Goal: Task Accomplishment & Management: Complete application form

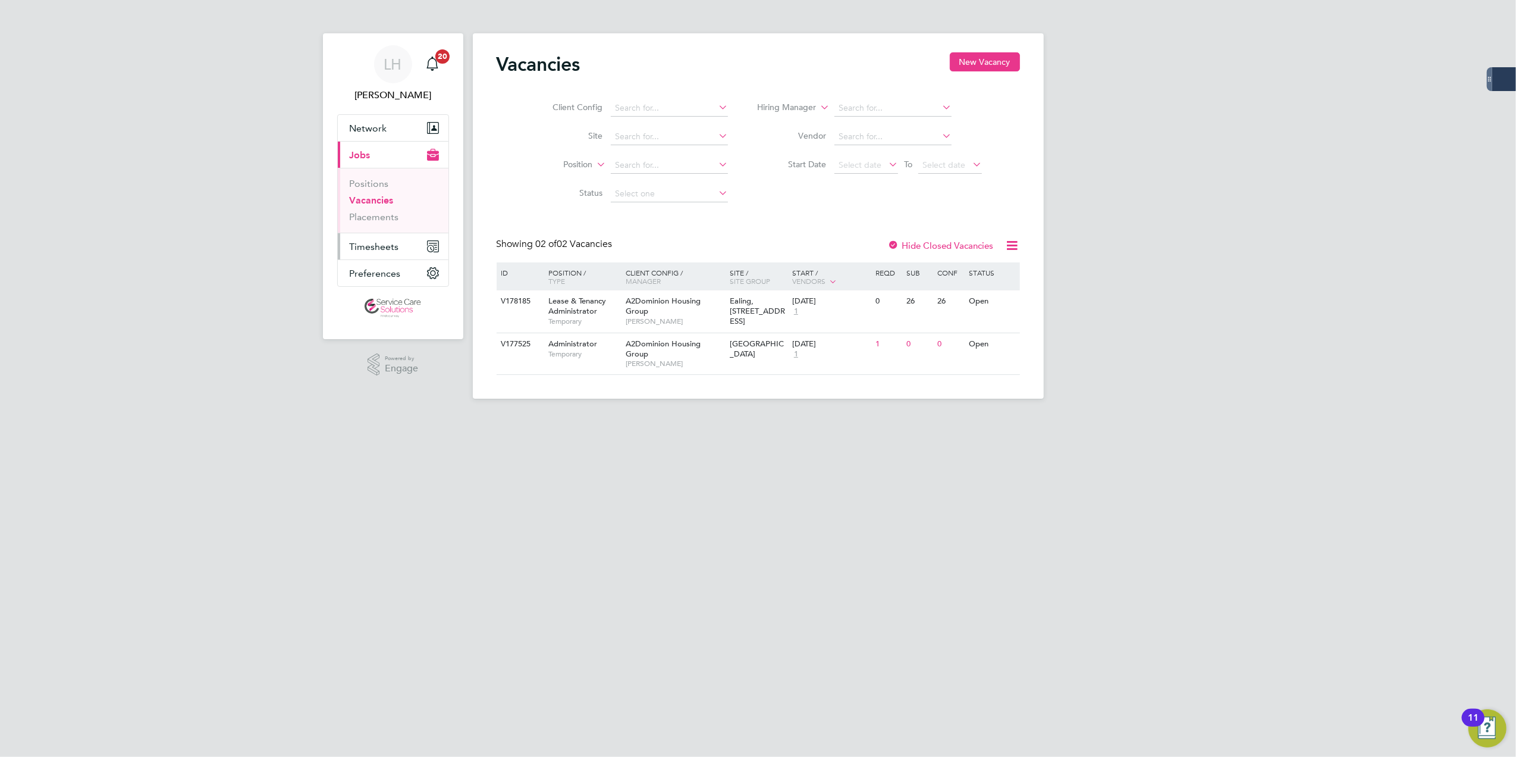
click at [381, 248] on span "Timesheets" at bounding box center [374, 246] width 49 height 11
click at [391, 212] on link "Timesheets" at bounding box center [374, 210] width 49 height 11
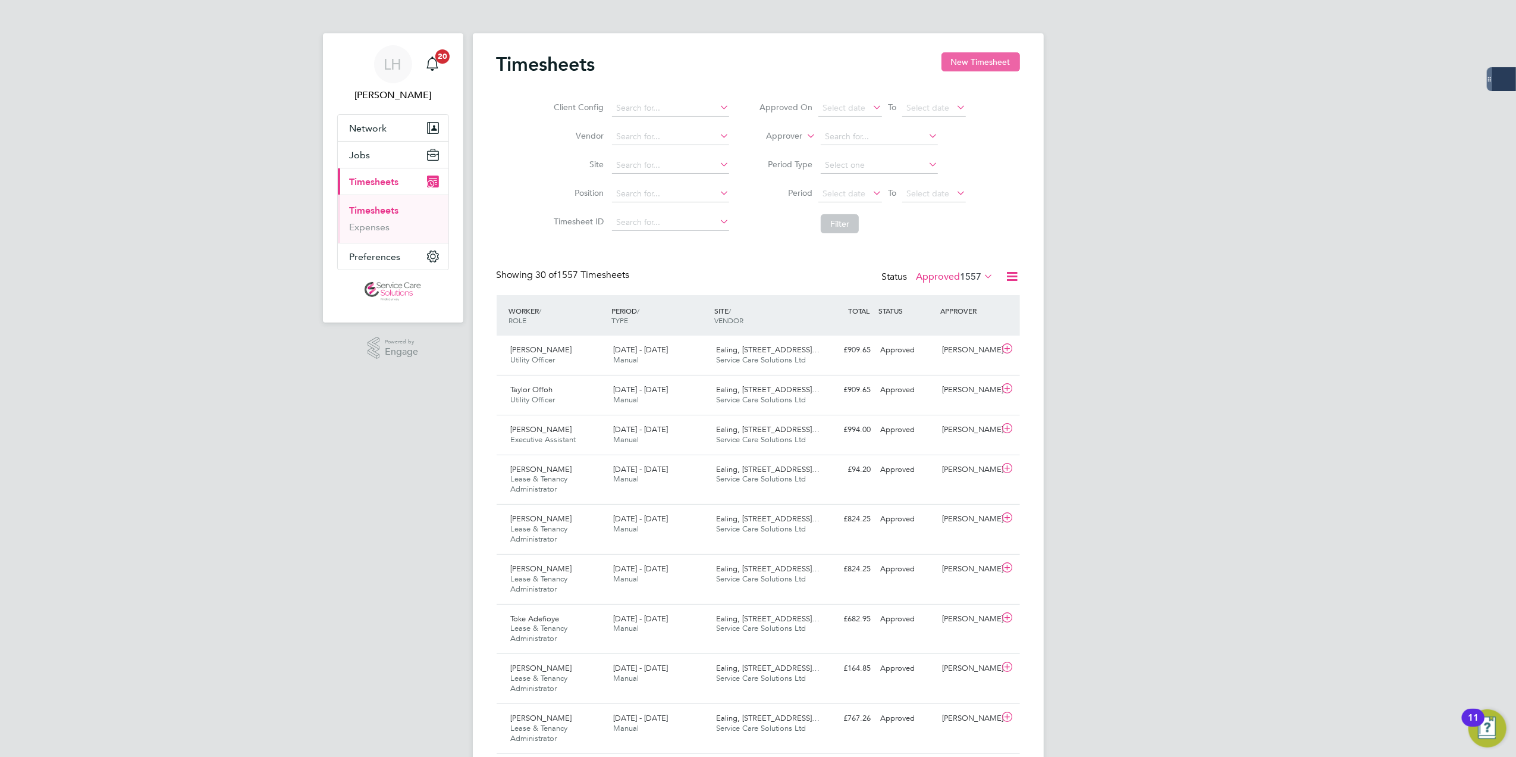
click at [959, 54] on button "New Timesheet" at bounding box center [981, 61] width 79 height 19
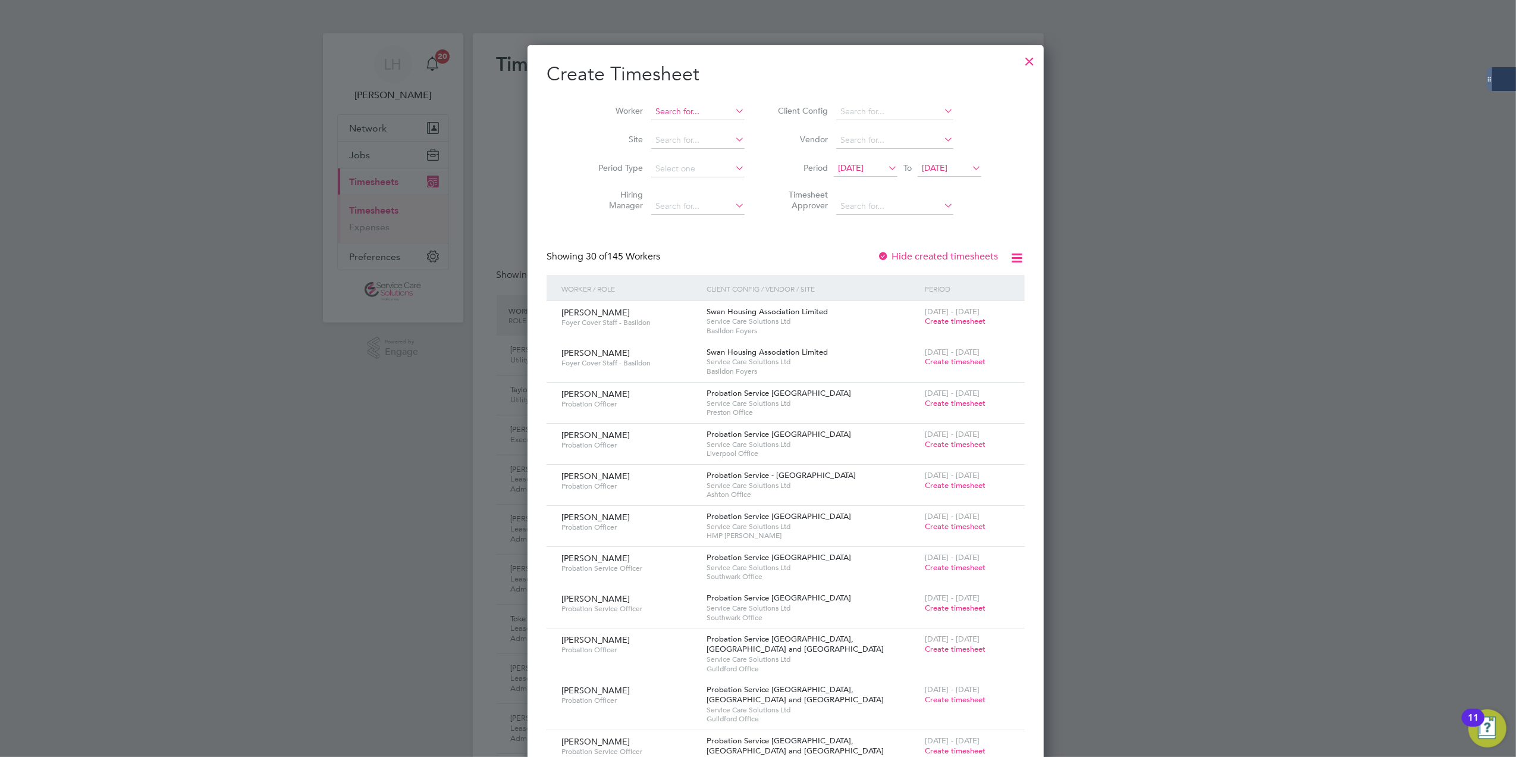
scroll to position [2139, 460]
click at [655, 109] on input at bounding box center [697, 111] width 93 height 17
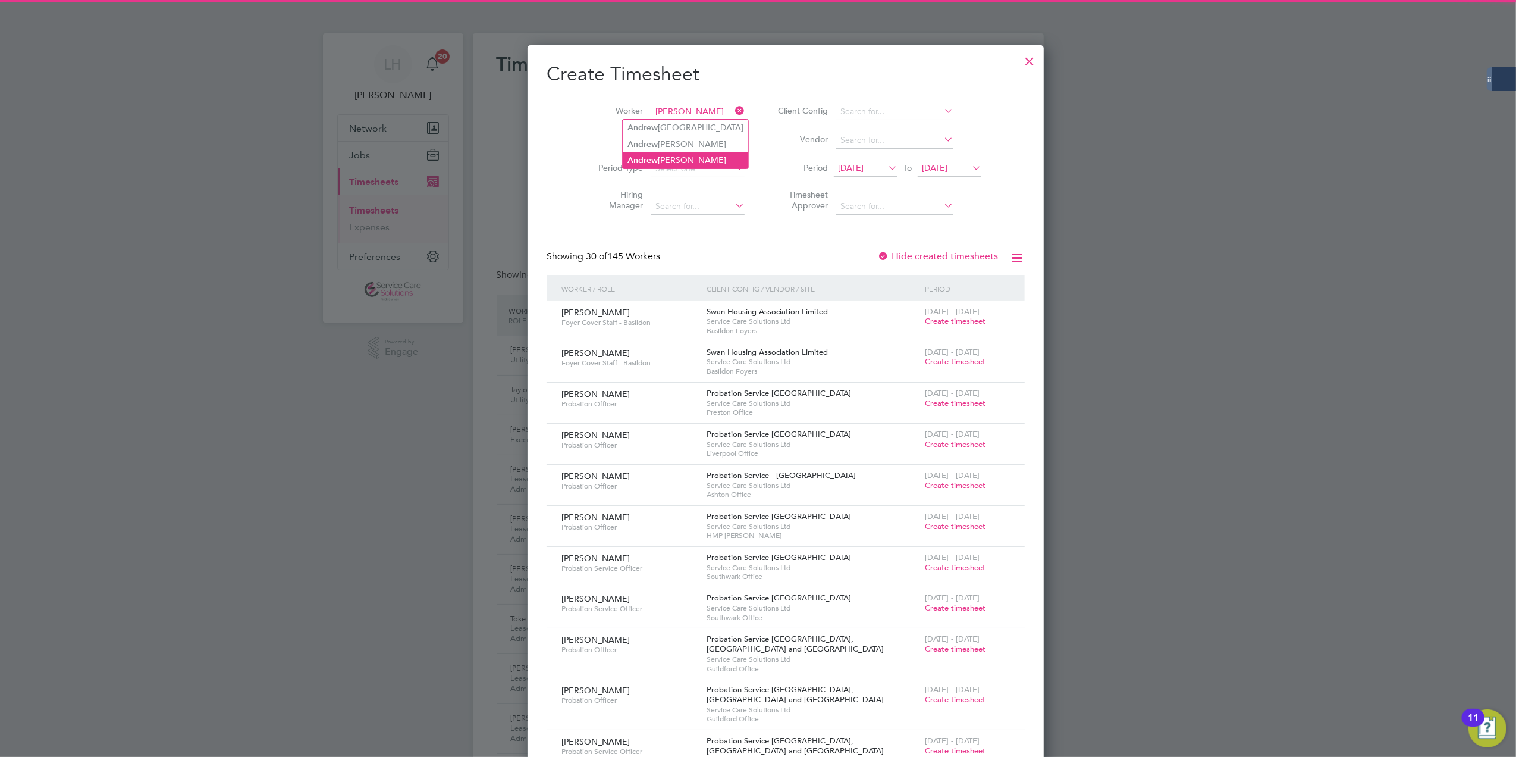
click at [685, 152] on li "An d rew Duffy" at bounding box center [685, 160] width 125 height 16
type input "[PERSON_NAME]"
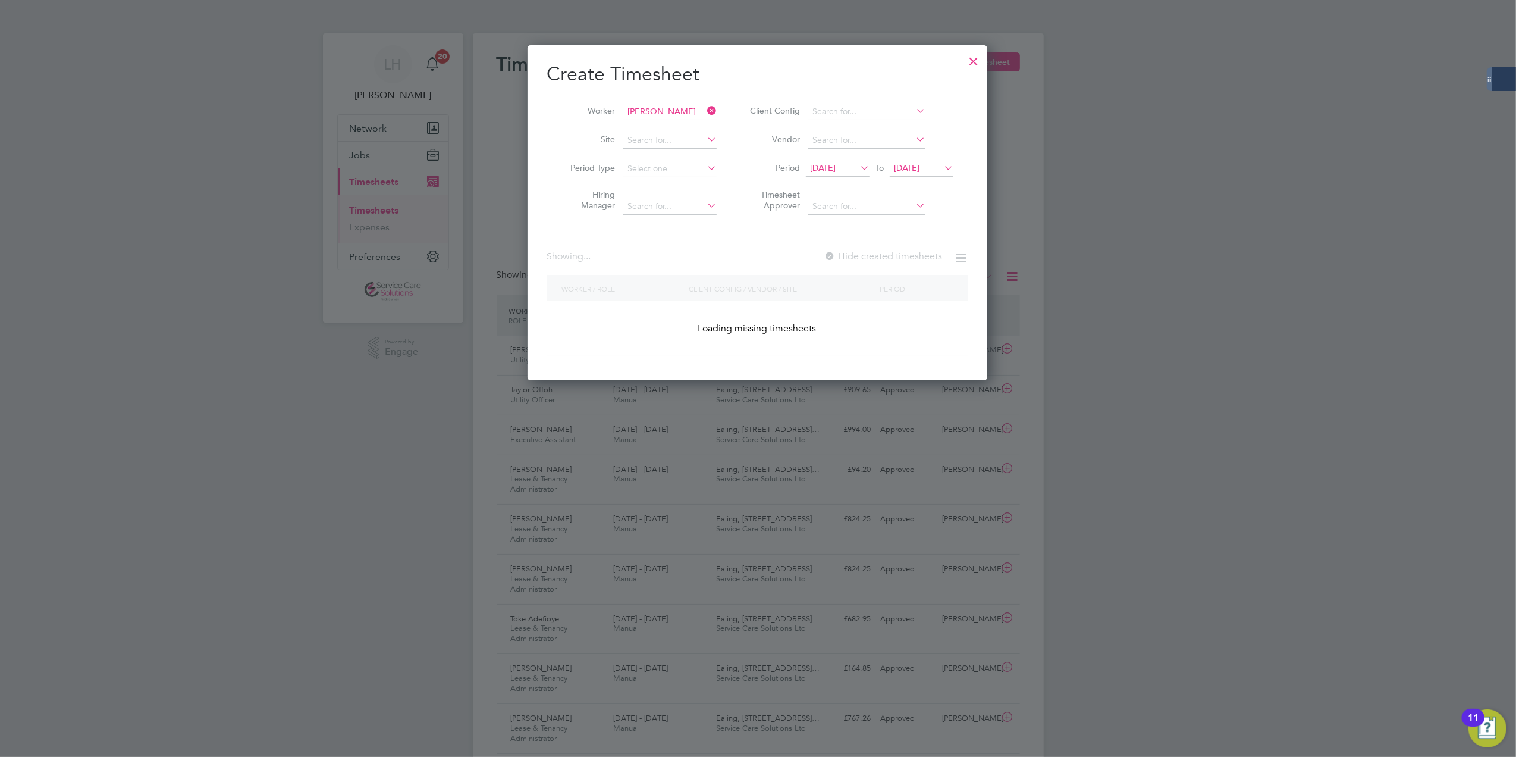
scroll to position [362, 460]
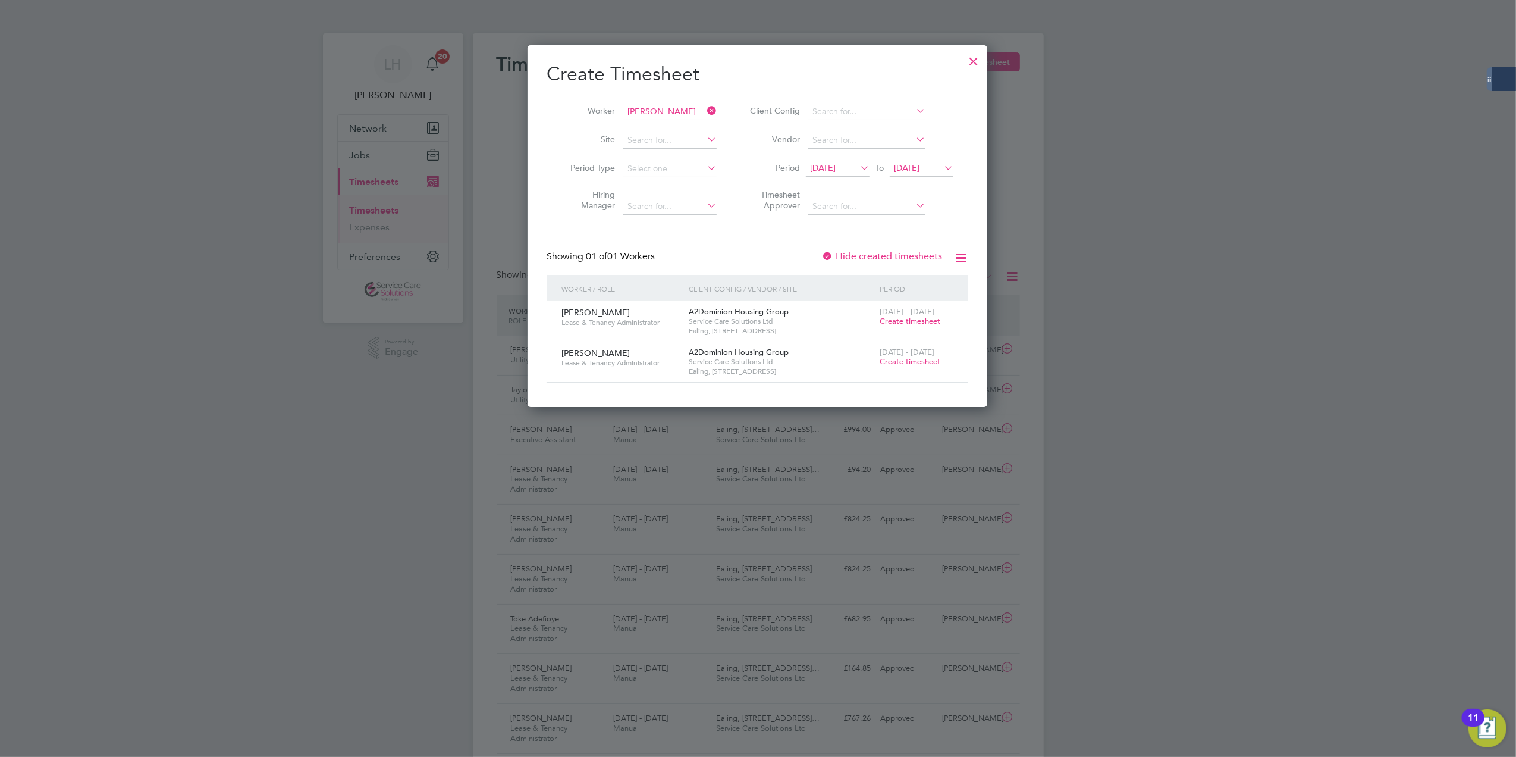
click at [921, 358] on span "Create timesheet" at bounding box center [910, 361] width 61 height 10
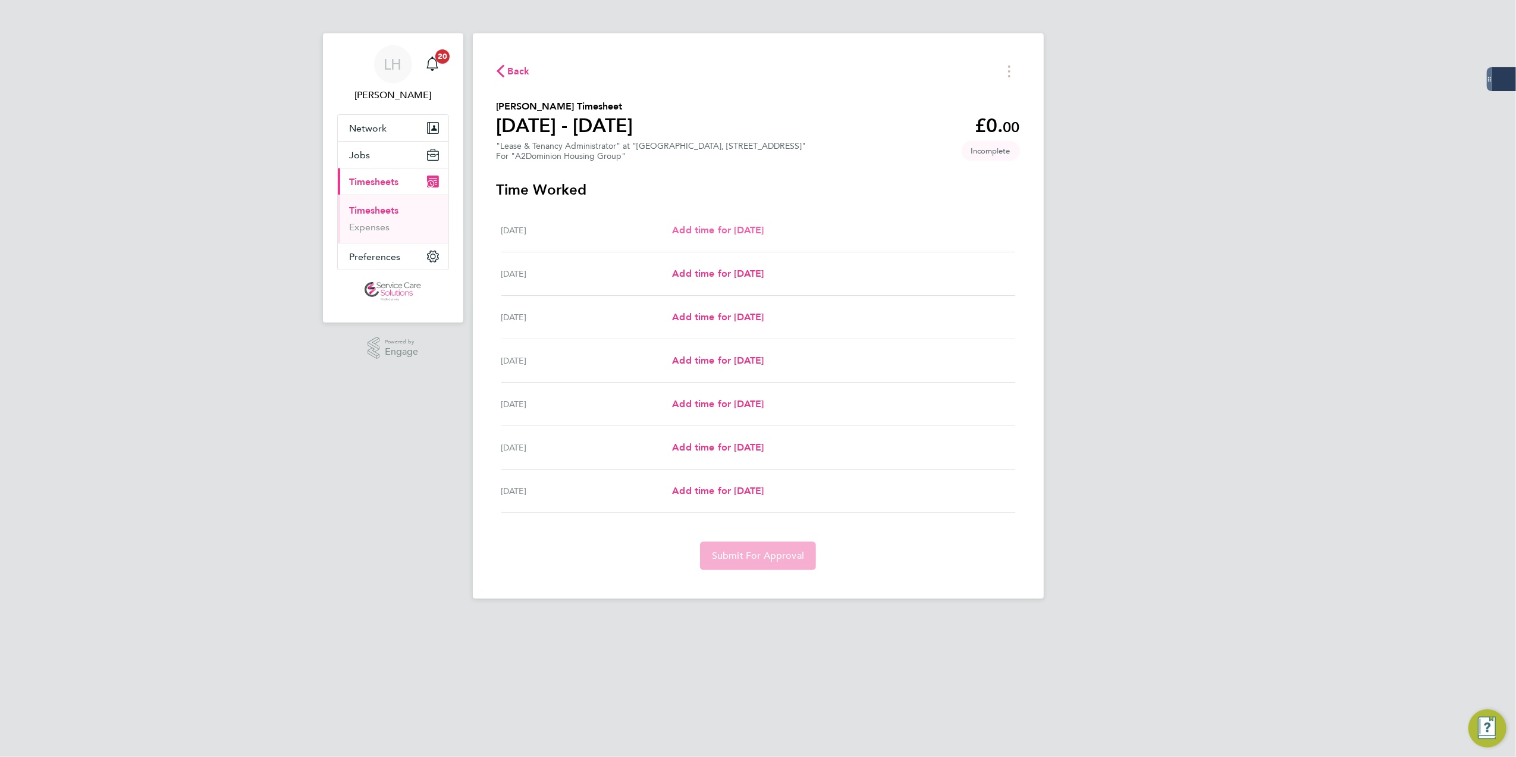
click at [714, 227] on span "Add time for Mon 18 Aug" at bounding box center [718, 229] width 92 height 11
select select "30"
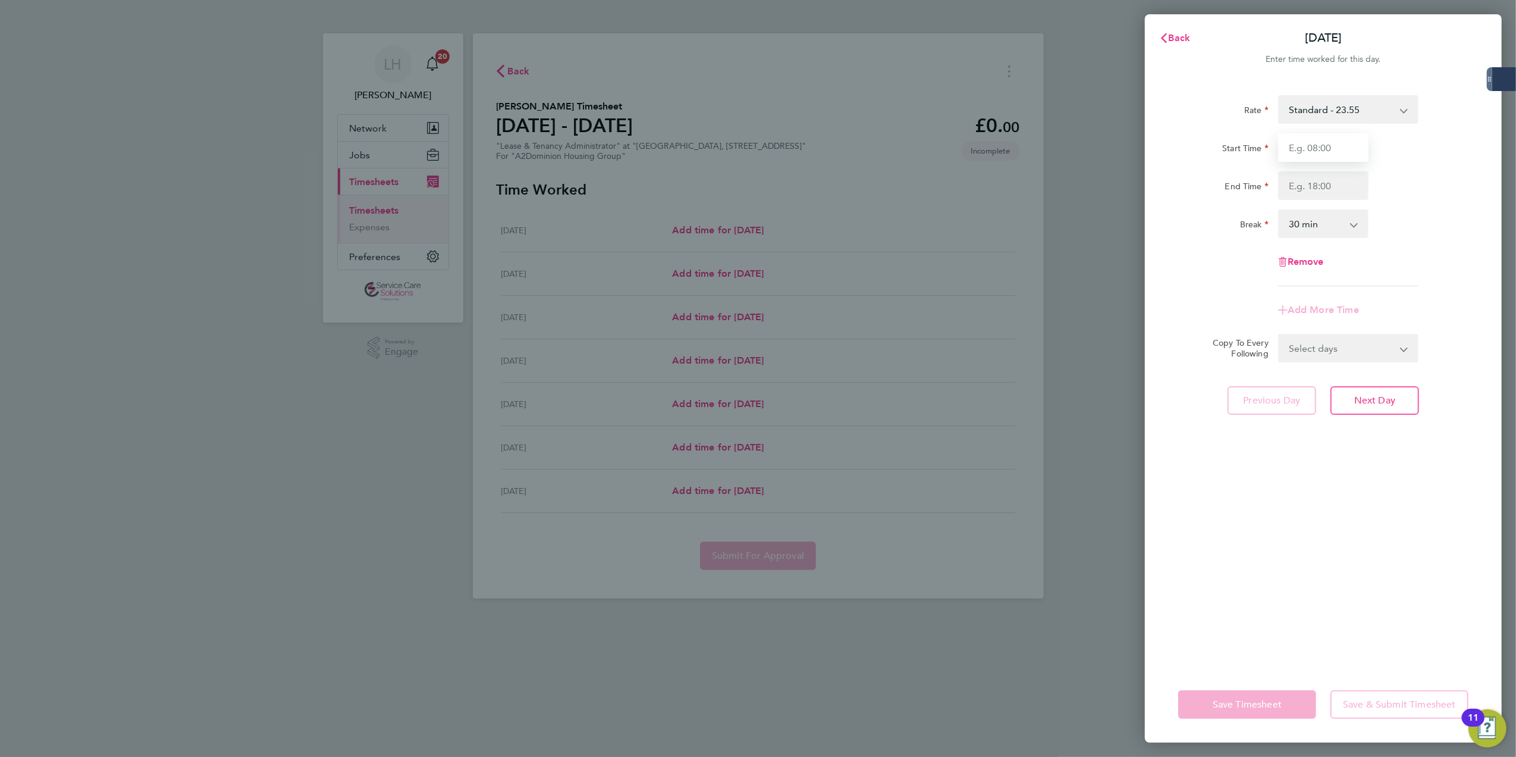
click at [1309, 150] on input "Start Time" at bounding box center [1323, 147] width 90 height 29
type input "09:00"
click at [1344, 190] on input "End Time" at bounding box center [1323, 185] width 90 height 29
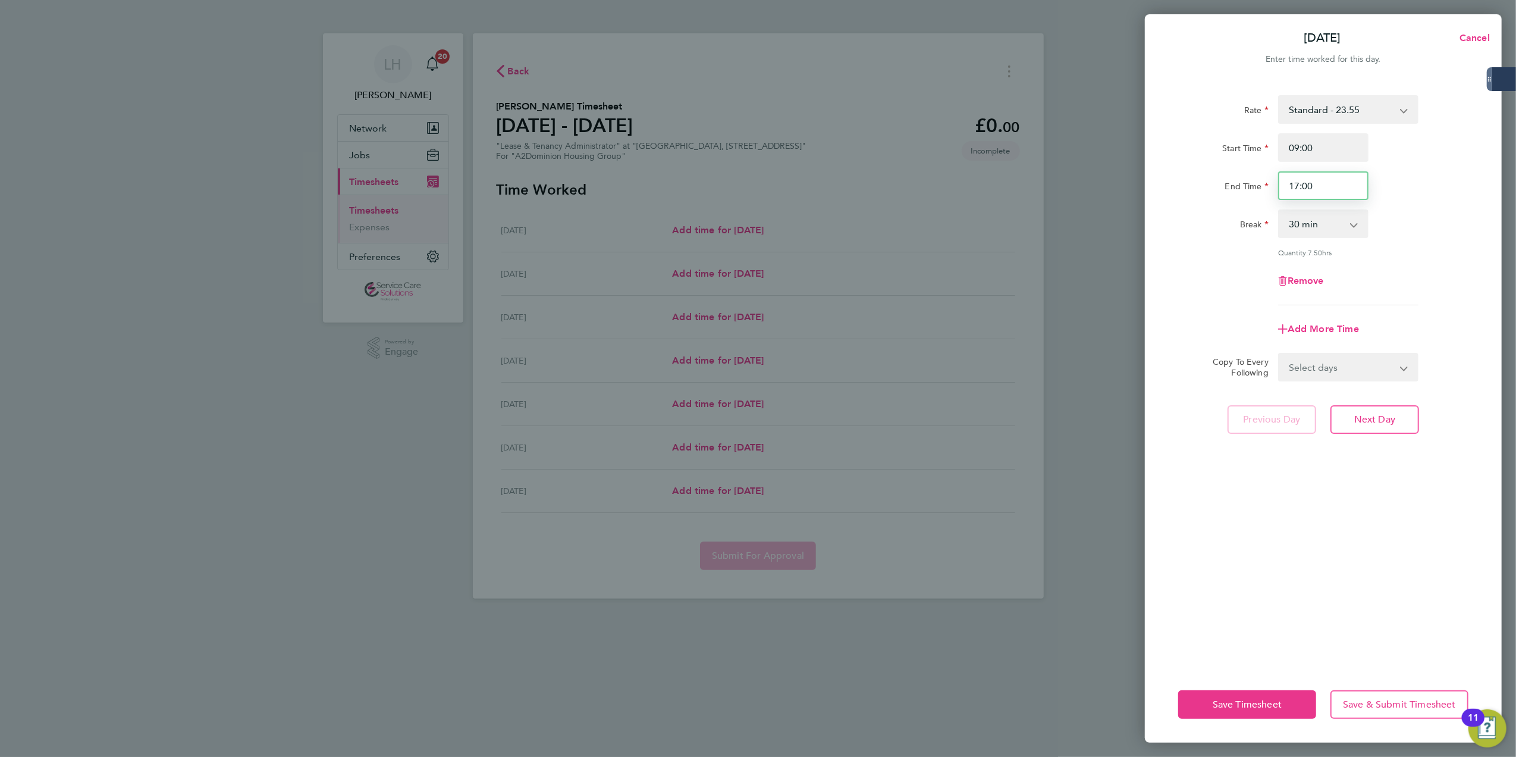
drag, startPoint x: 1292, startPoint y: 189, endPoint x: 1354, endPoint y: 189, distance: 61.9
click at [1354, 189] on input "17:00" at bounding box center [1323, 185] width 90 height 29
drag, startPoint x: 1301, startPoint y: 184, endPoint x: 1362, endPoint y: 186, distance: 60.7
click at [1362, 186] on input "13:00" at bounding box center [1323, 185] width 90 height 29
type input "15:30"
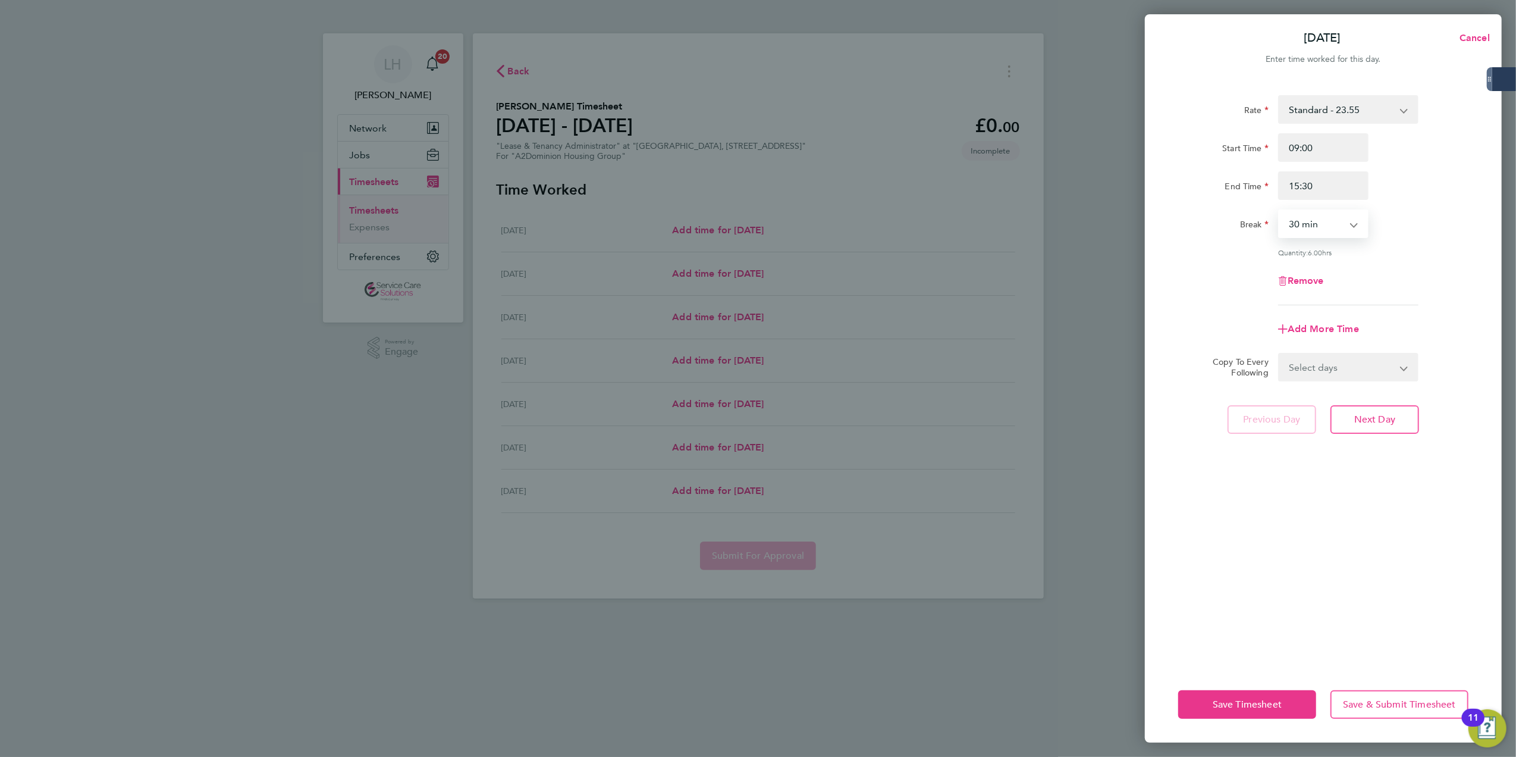
click at [1411, 191] on div "End Time 15:30" at bounding box center [1323, 185] width 300 height 29
click at [1392, 415] on span "Next Day" at bounding box center [1374, 419] width 41 height 12
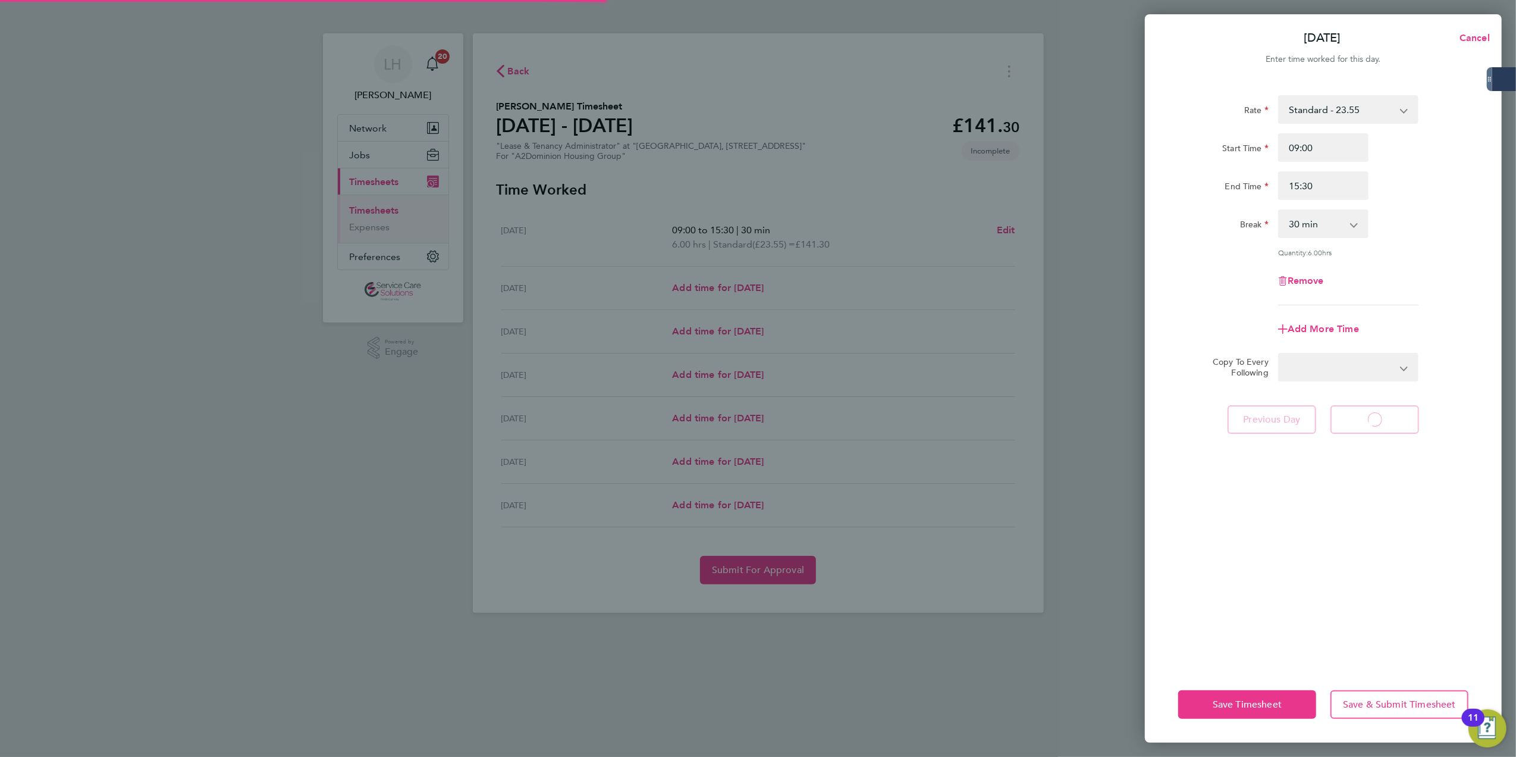
select select "30"
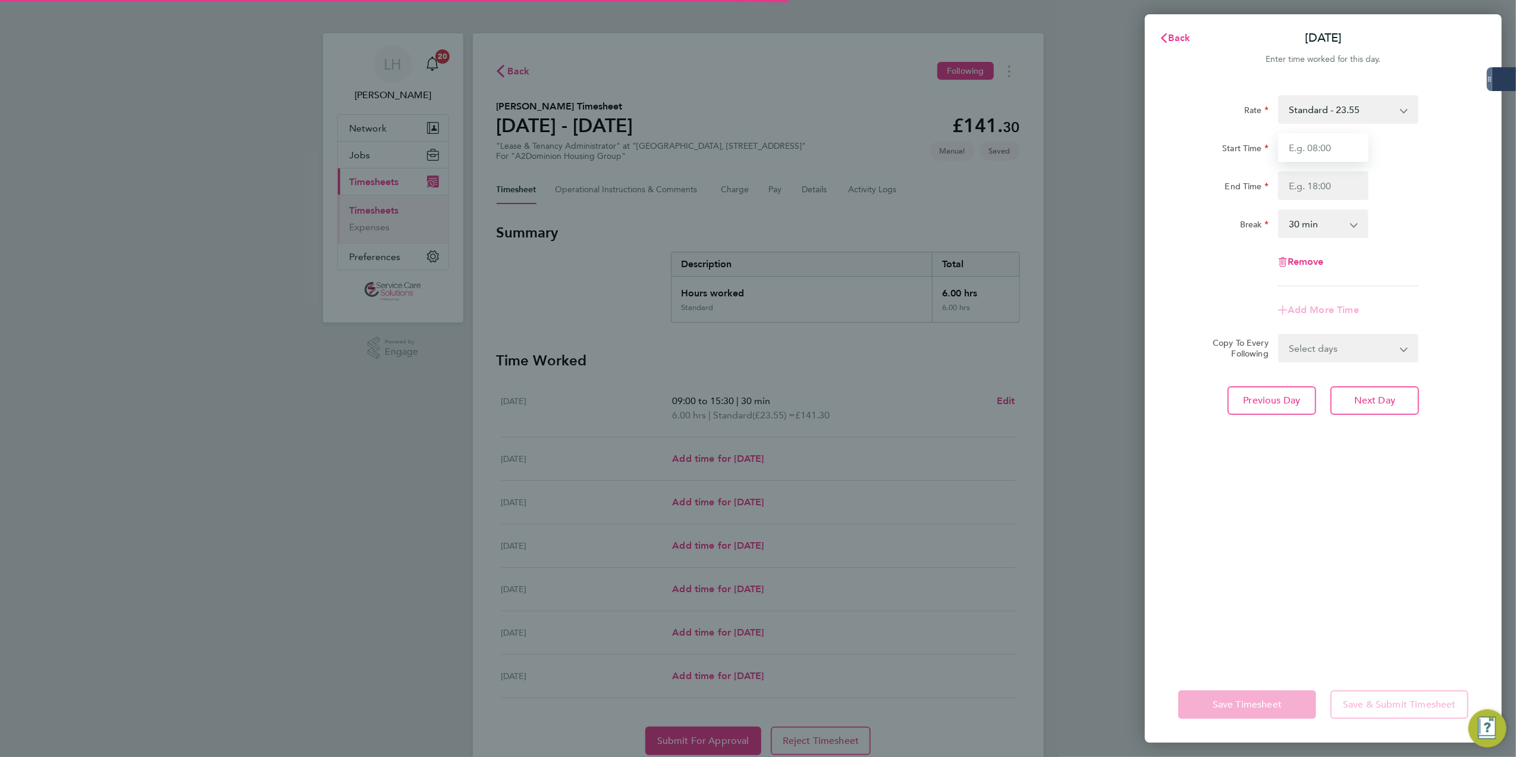
click at [1292, 158] on input "Start Time" at bounding box center [1323, 147] width 90 height 29
type input "09:00"
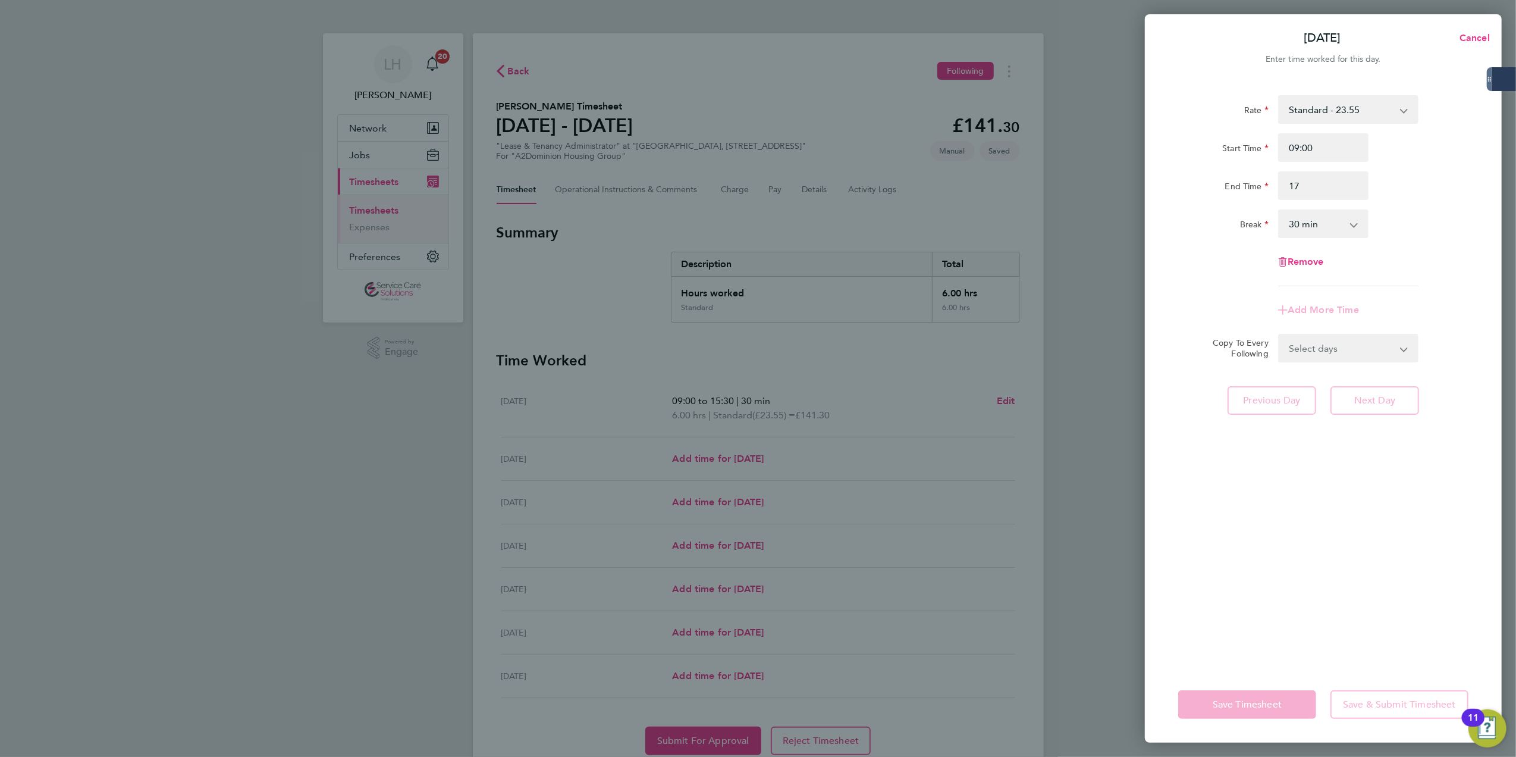
type input "17:00"
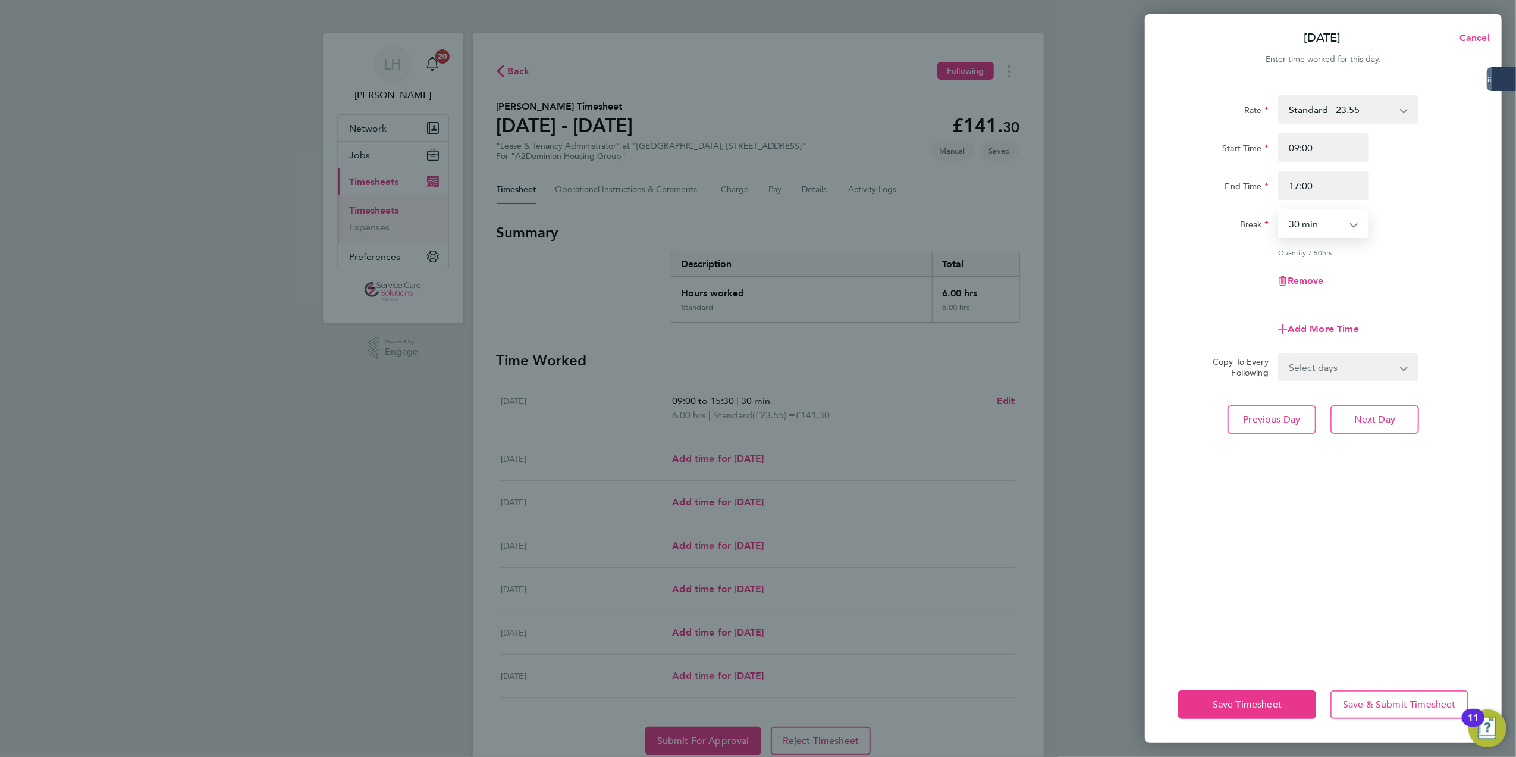
click at [1329, 232] on select "0 min 15 min 30 min 45 min 60 min 75 min 90 min" at bounding box center [1316, 224] width 74 height 26
select select "60"
click at [1279, 211] on select "0 min 15 min 30 min 45 min 60 min 75 min 90 min" at bounding box center [1316, 224] width 74 height 26
click at [1355, 431] on button "Next Day" at bounding box center [1375, 419] width 89 height 29
select select "30"
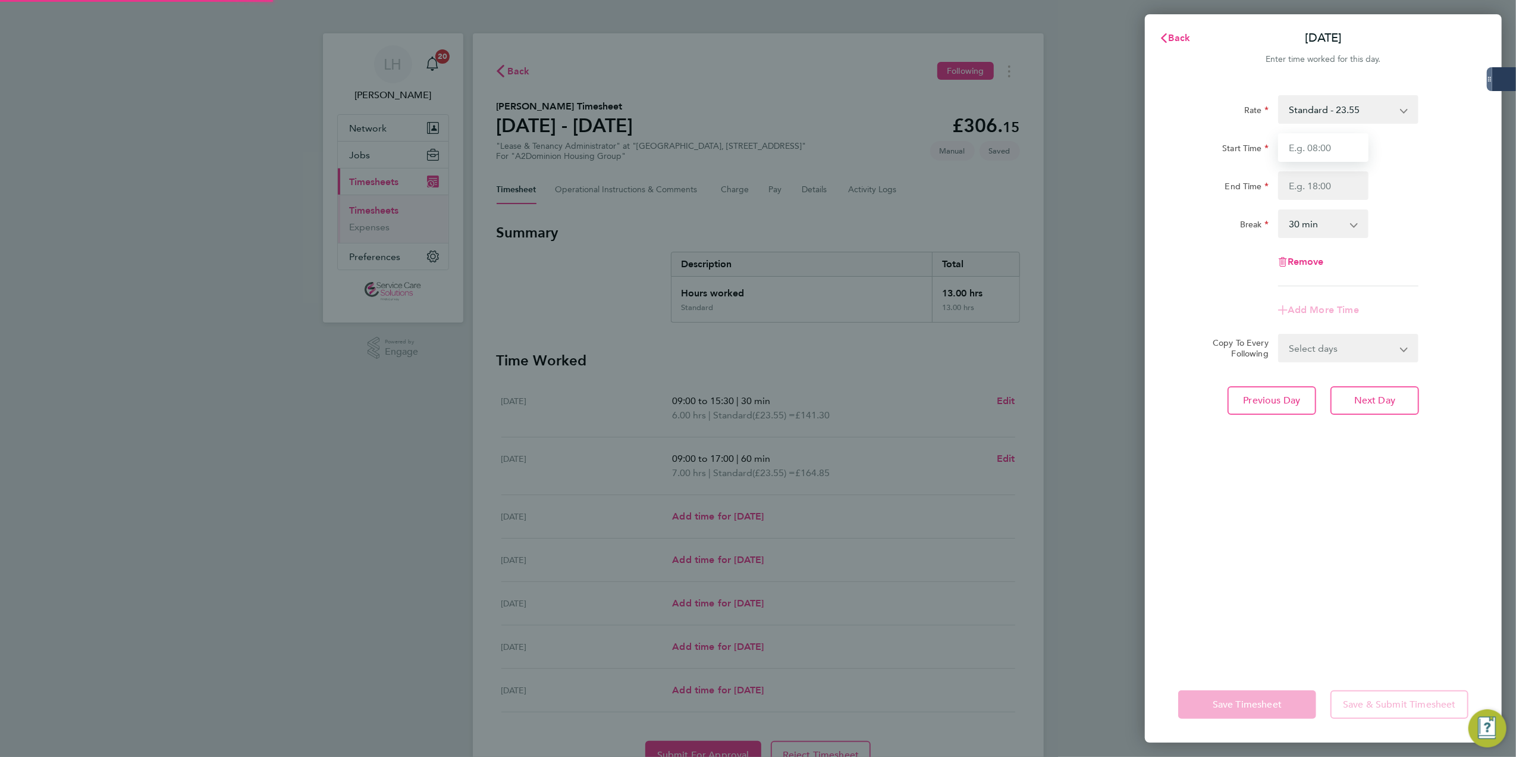
click at [1324, 142] on input "Start Time" at bounding box center [1323, 147] width 90 height 29
type input "09:00"
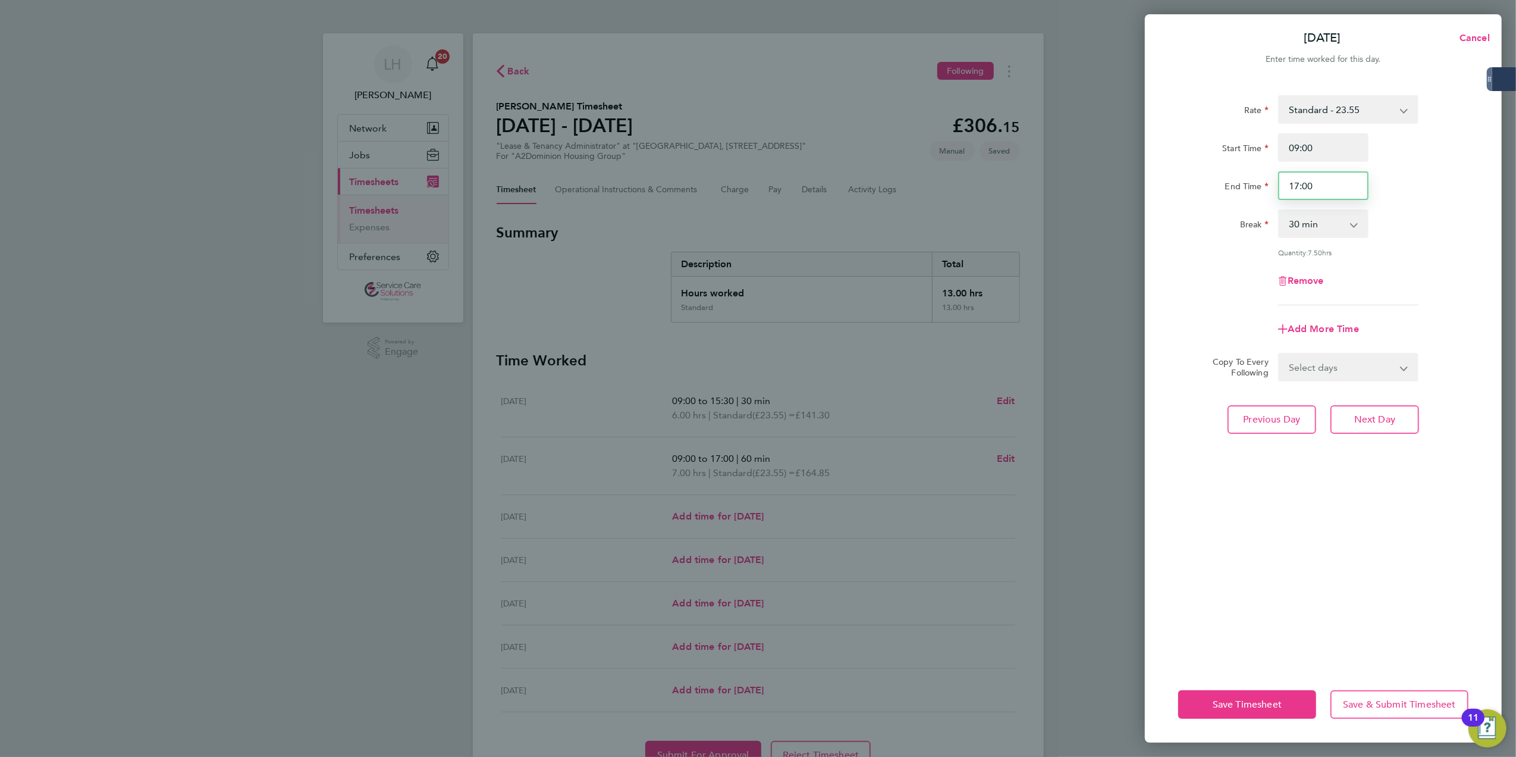
drag, startPoint x: 1290, startPoint y: 188, endPoint x: 1337, endPoint y: 192, distance: 47.1
click at [1337, 192] on input "17:00" at bounding box center [1323, 185] width 90 height 29
click at [1336, 189] on input "17:00" at bounding box center [1323, 185] width 90 height 29
drag, startPoint x: 1300, startPoint y: 187, endPoint x: 1370, endPoint y: 196, distance: 71.3
click at [1370, 196] on div "17:00" at bounding box center [1323, 185] width 100 height 29
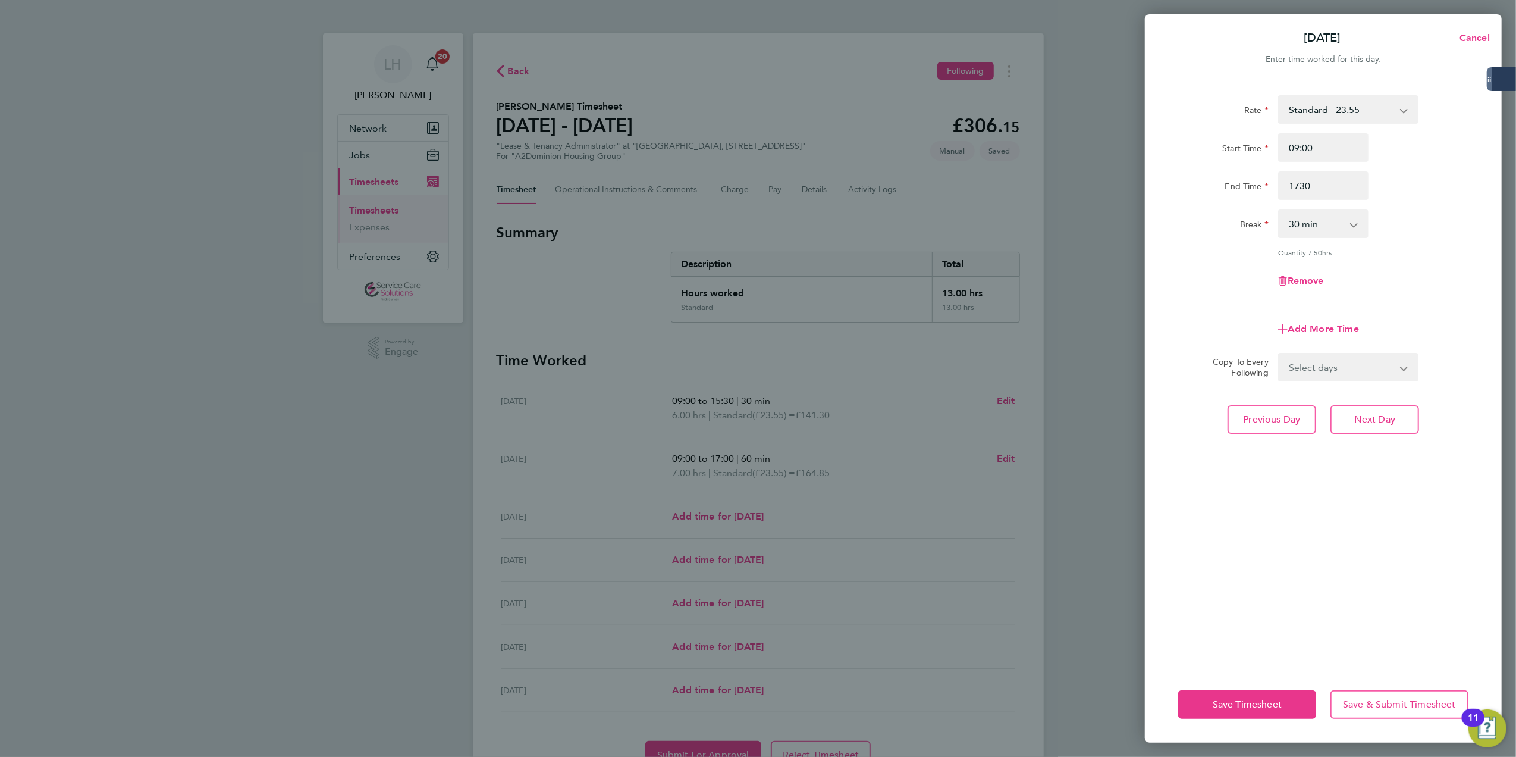
type input "17:30"
click at [1359, 413] on span "Next Day" at bounding box center [1374, 419] width 41 height 12
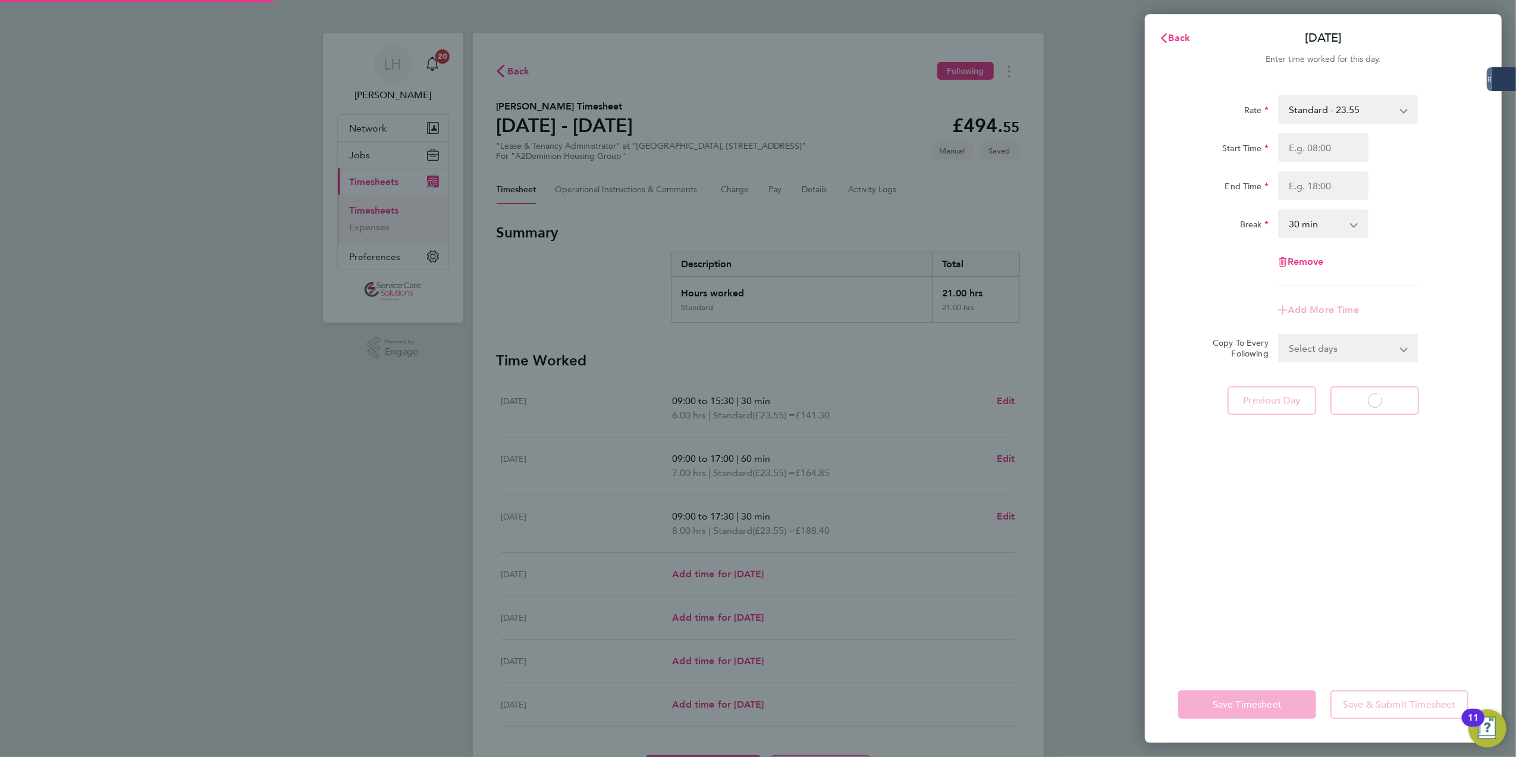
select select "30"
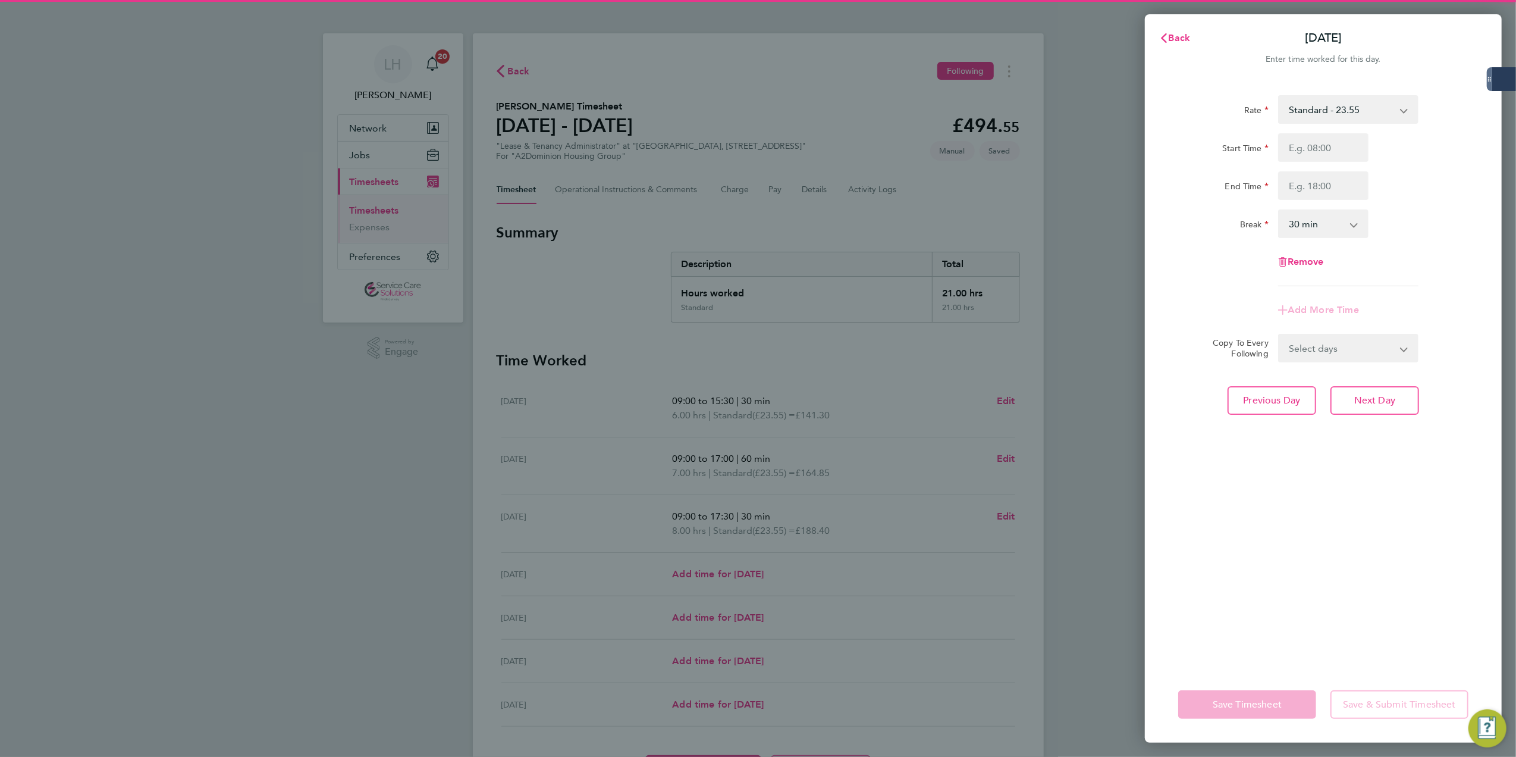
click at [1345, 128] on div "Rate Standard - 23.55 Start Time End Time Break 0 min 15 min 30 min 45 min 60 m…" at bounding box center [1323, 190] width 290 height 191
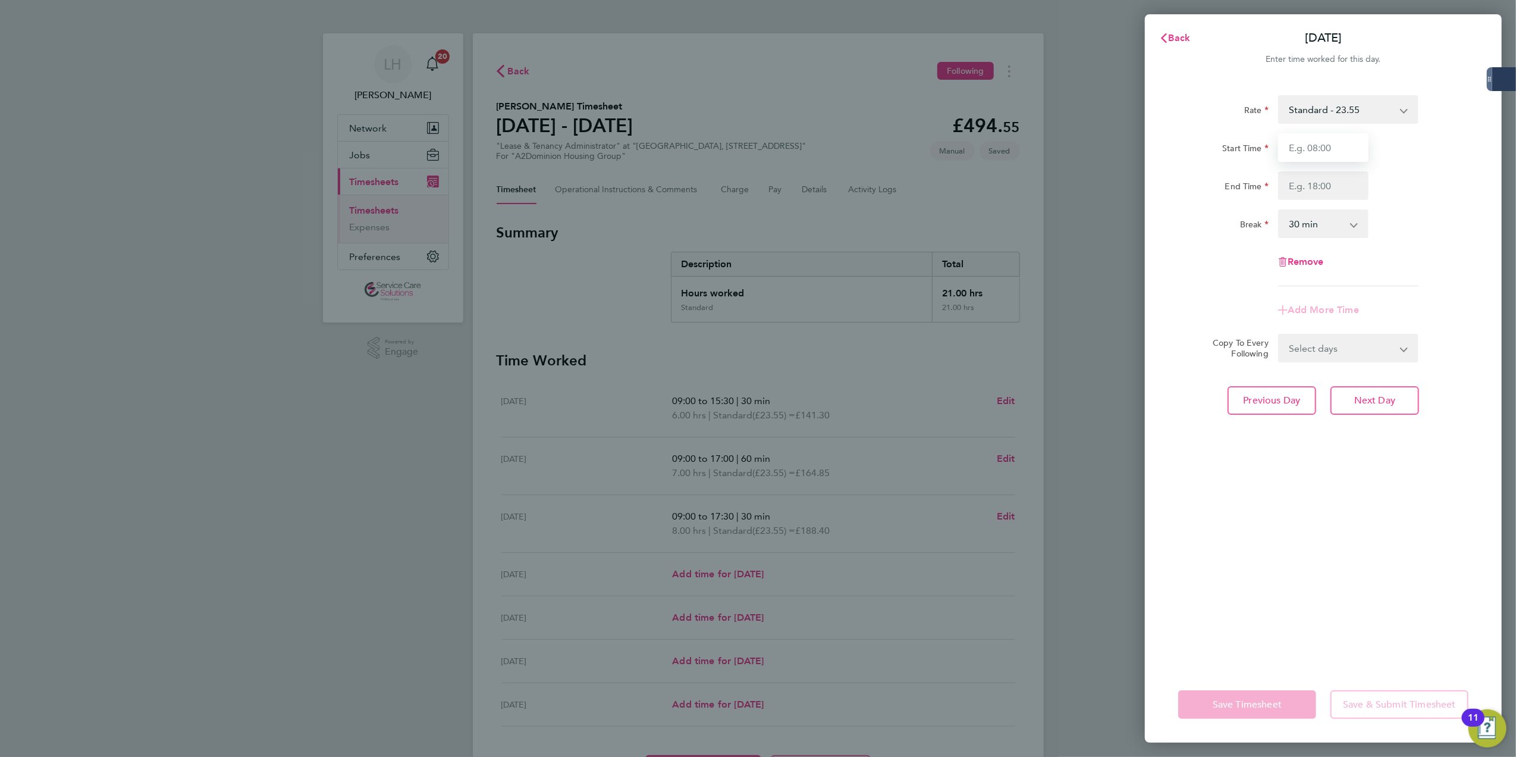
click at [1345, 144] on input "Start Time" at bounding box center [1323, 147] width 90 height 29
click at [1275, 407] on button "Previous Day" at bounding box center [1272, 400] width 89 height 29
select select "30"
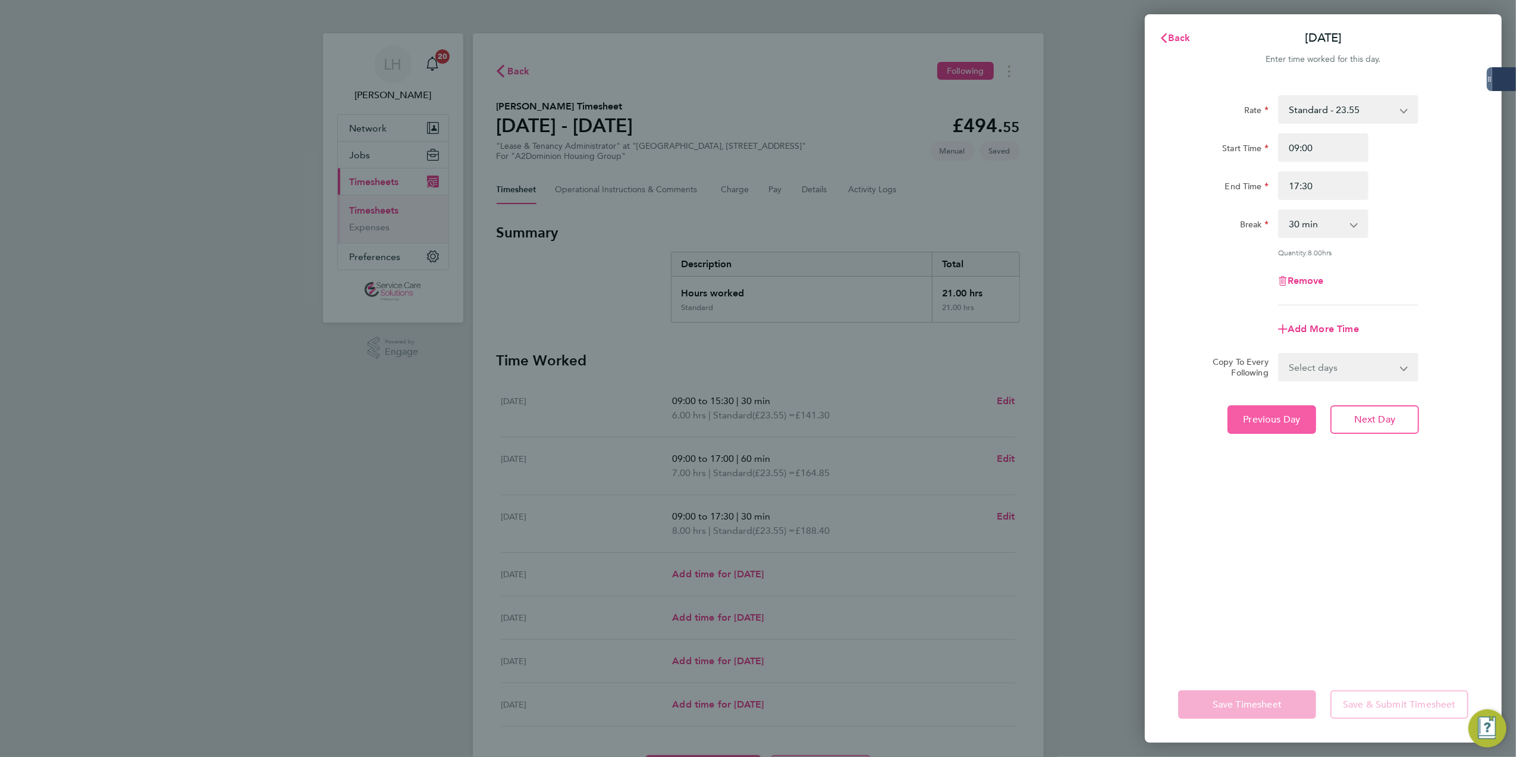
click at [1275, 407] on button "Previous Day" at bounding box center [1272, 419] width 89 height 29
select select "60"
drag, startPoint x: 1322, startPoint y: 358, endPoint x: 1328, endPoint y: 378, distance: 21.3
click at [1322, 358] on select "Select days Day Weekday (Mon-Fri) Weekend (Sat-Sun) Wednesday Thursday Friday S…" at bounding box center [1341, 367] width 125 height 26
select select "THU"
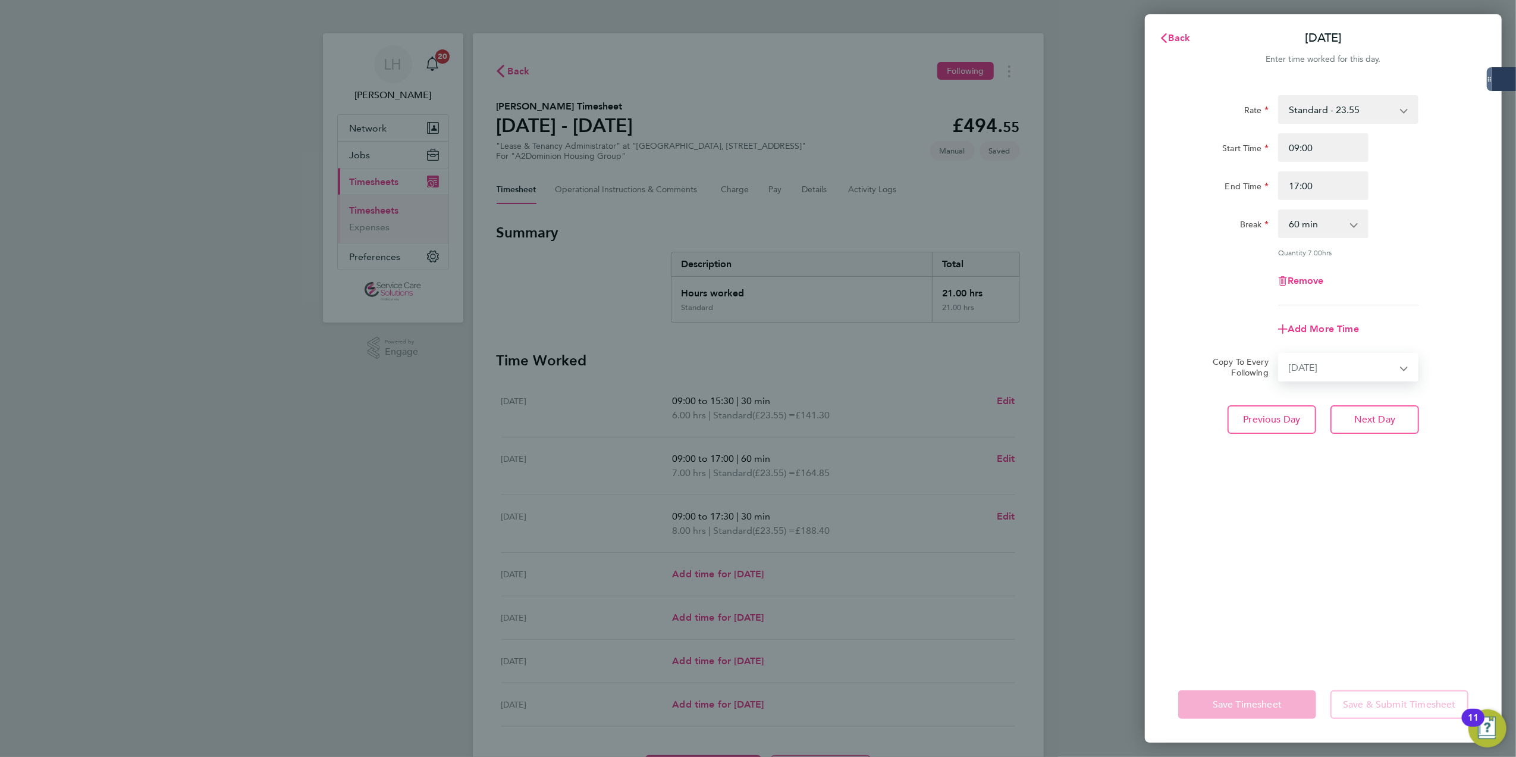
click at [1279, 354] on select "Select days Day Weekday (Mon-Fri) Weekend (Sat-Sun) Wednesday Thursday Friday S…" at bounding box center [1341, 367] width 125 height 26
select select "2025-08-24"
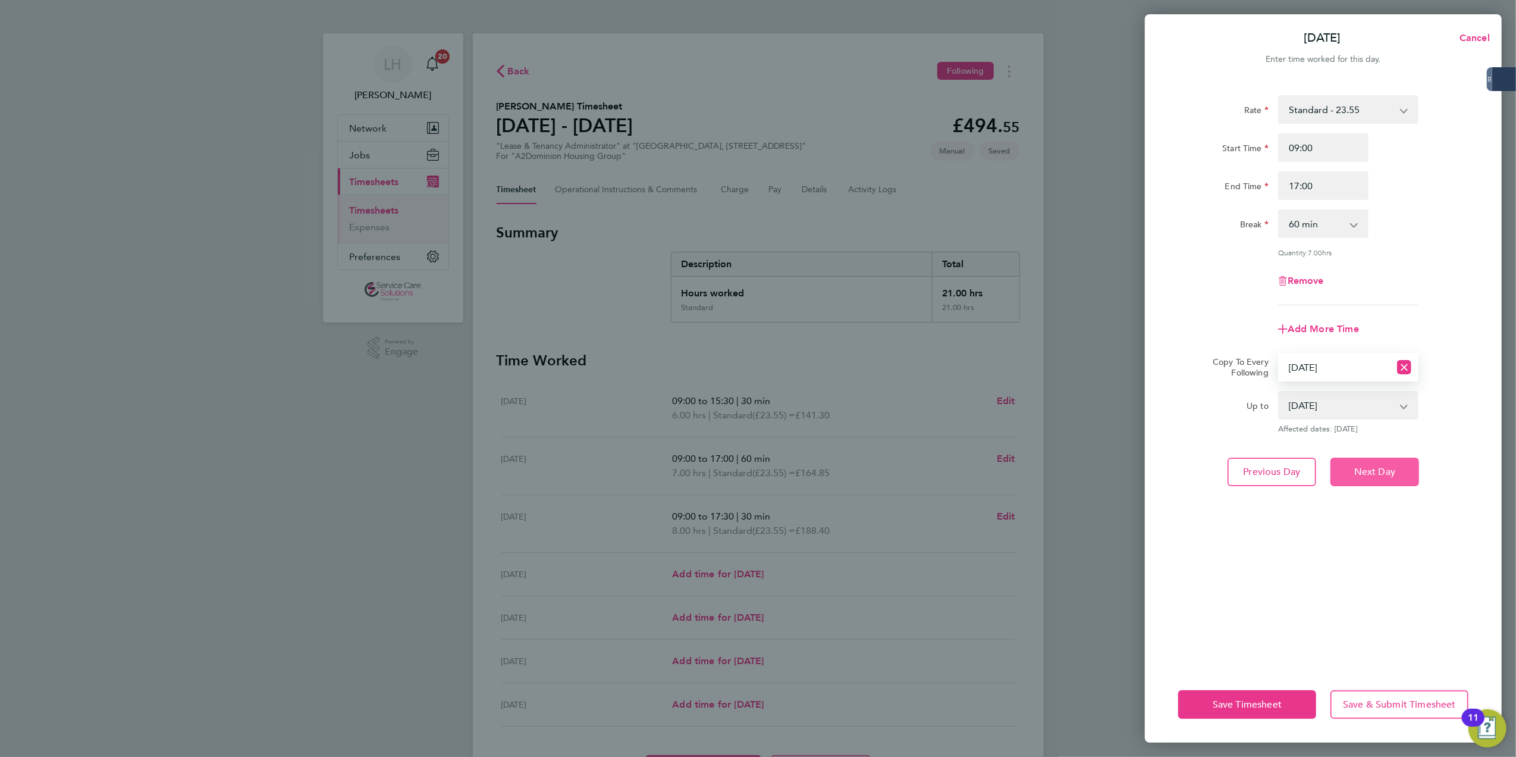
click at [1389, 466] on span "Next Day" at bounding box center [1374, 472] width 41 height 12
select select "0: null"
select select "30"
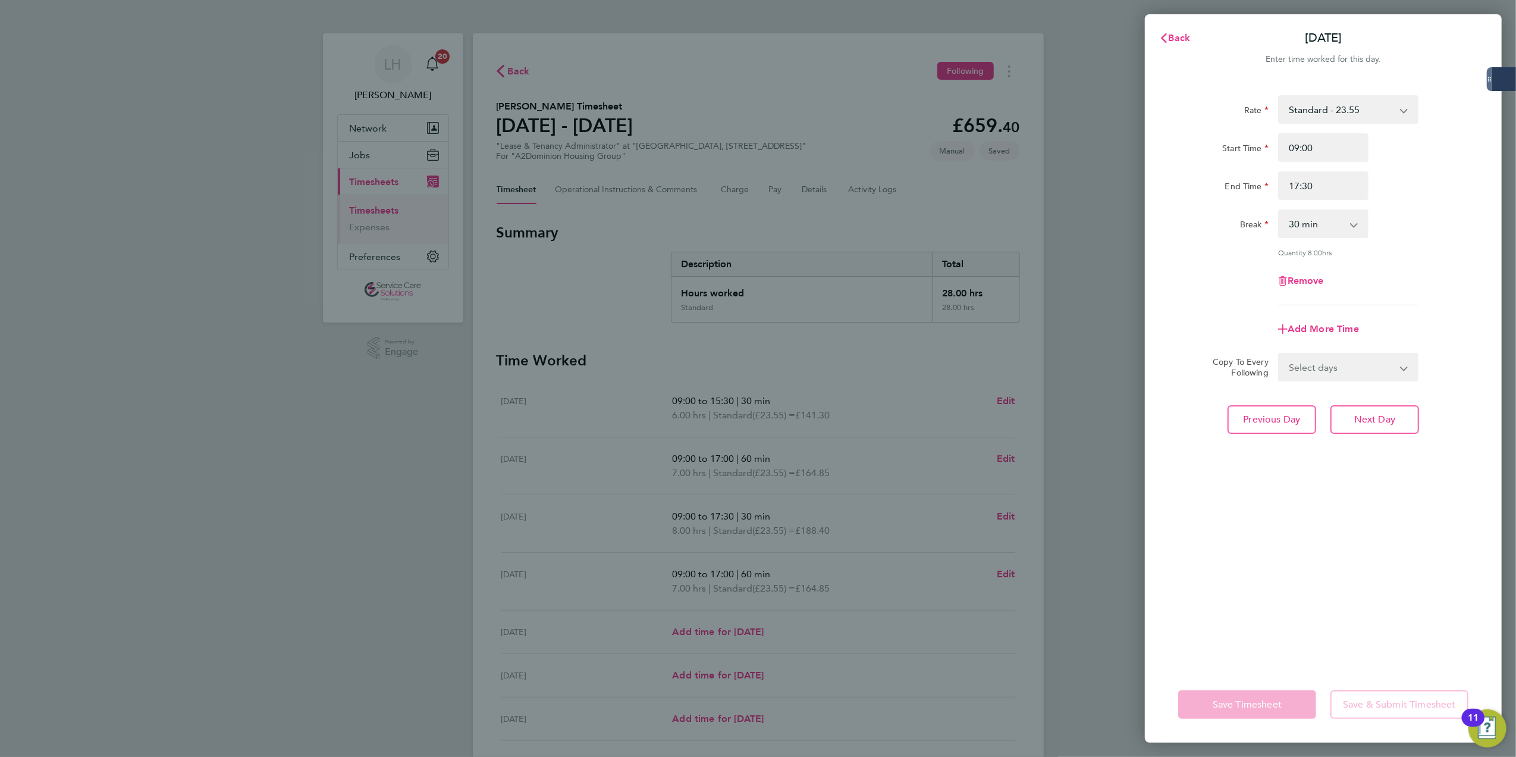
click at [1335, 364] on select "Select days Day Weekday (Mon-Fri) Weekend (Sat-Sun) Thursday Friday Saturday Su…" at bounding box center [1341, 367] width 125 height 26
click at [1385, 614] on div "Rate Standard - 23.55 Start Time 09:00 End Time 17:30 Break 0 min 15 min 30 min…" at bounding box center [1323, 373] width 357 height 585
click at [1352, 426] on button "Next Day" at bounding box center [1375, 419] width 89 height 29
select select "60"
click at [1330, 376] on select "Select days Day Weekend (Sat-Sun) Friday Saturday Sunday" at bounding box center [1341, 367] width 125 height 26
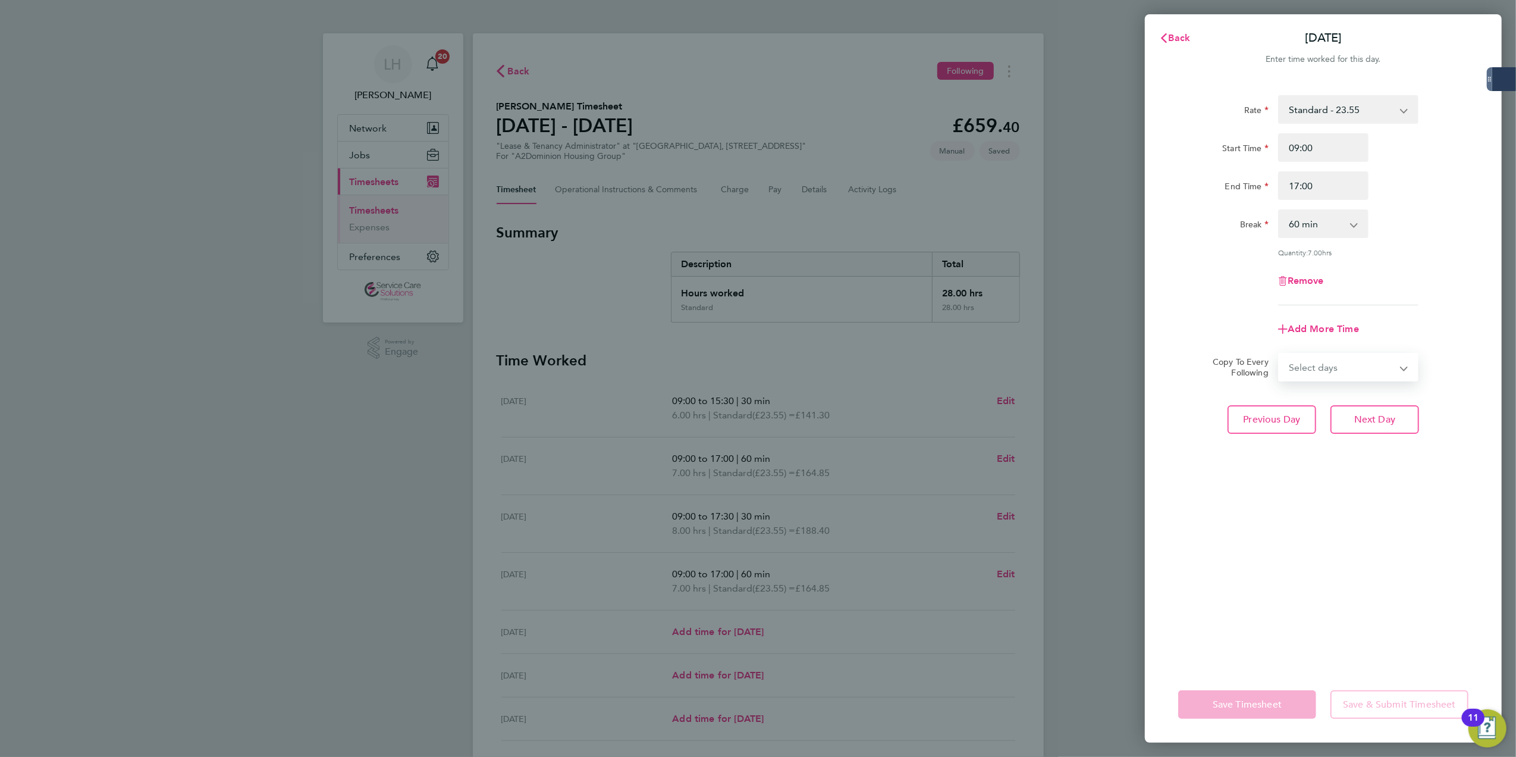
select select "FRI"
click at [1279, 354] on select "Select days Day Weekend (Sat-Sun) Friday Saturday Sunday" at bounding box center [1341, 367] width 125 height 26
select select "2025-08-24"
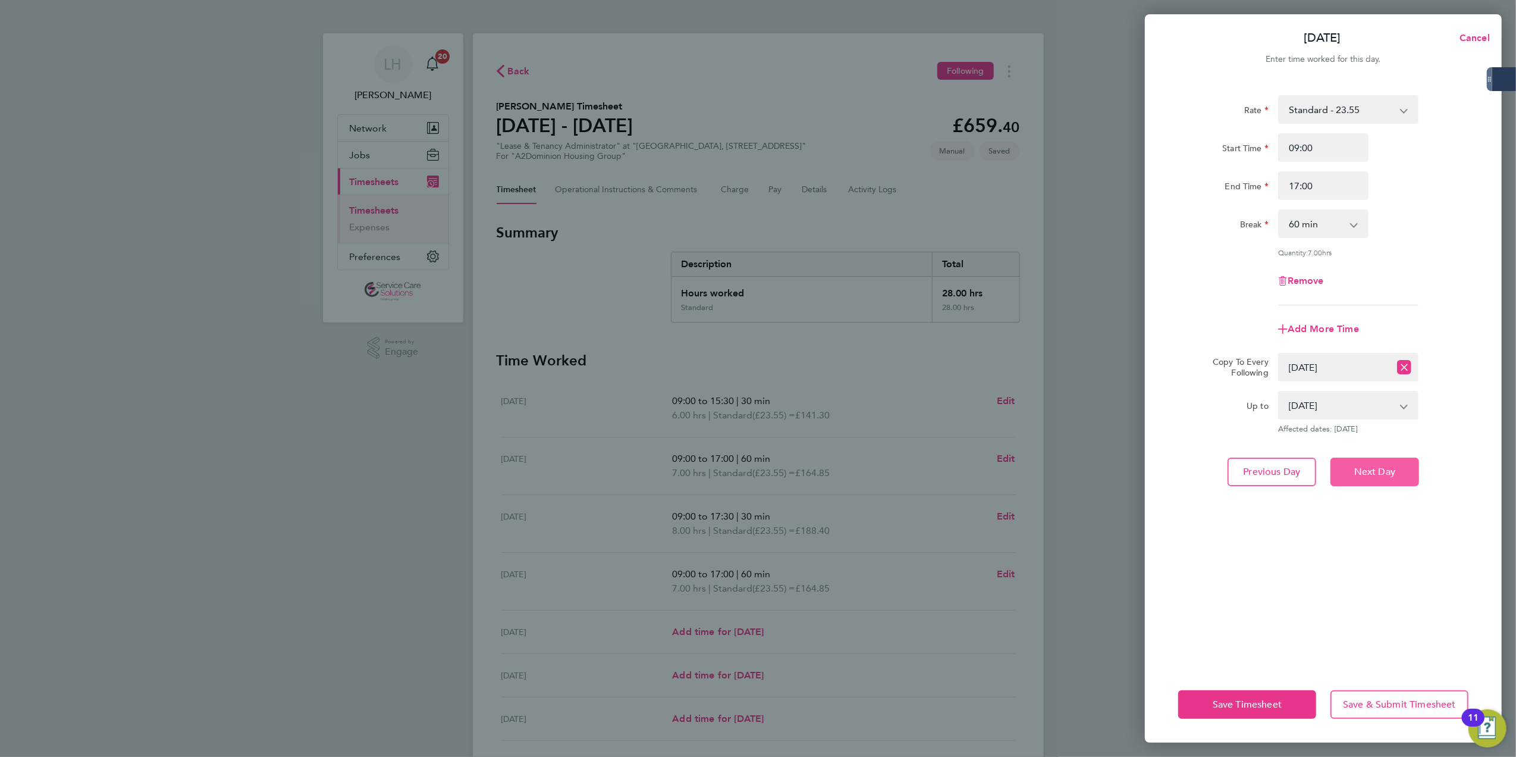
click at [1376, 466] on span "Next Day" at bounding box center [1374, 472] width 41 height 12
select select "0: null"
select select "60"
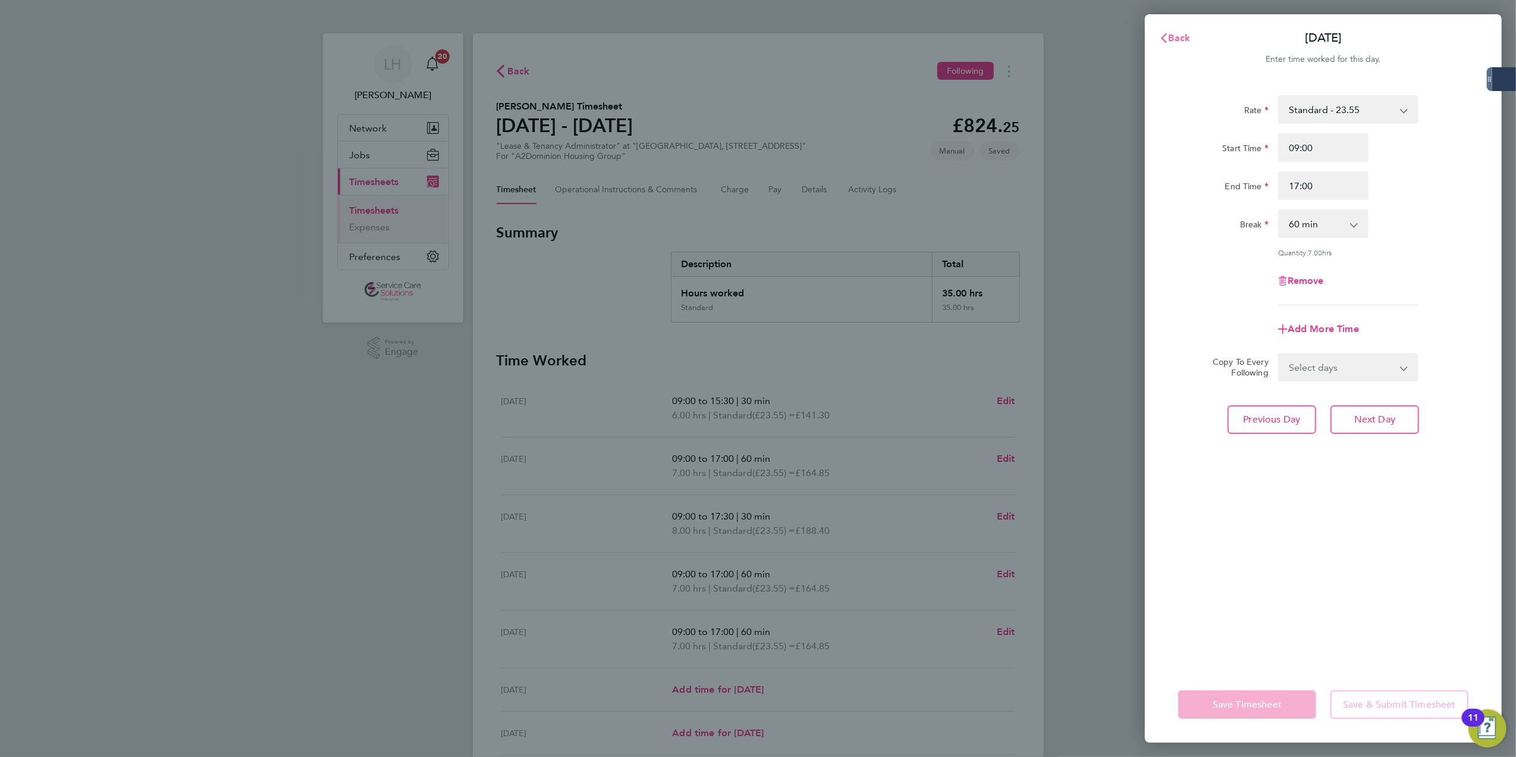
click at [1178, 46] on button "Back" at bounding box center [1174, 38] width 55 height 24
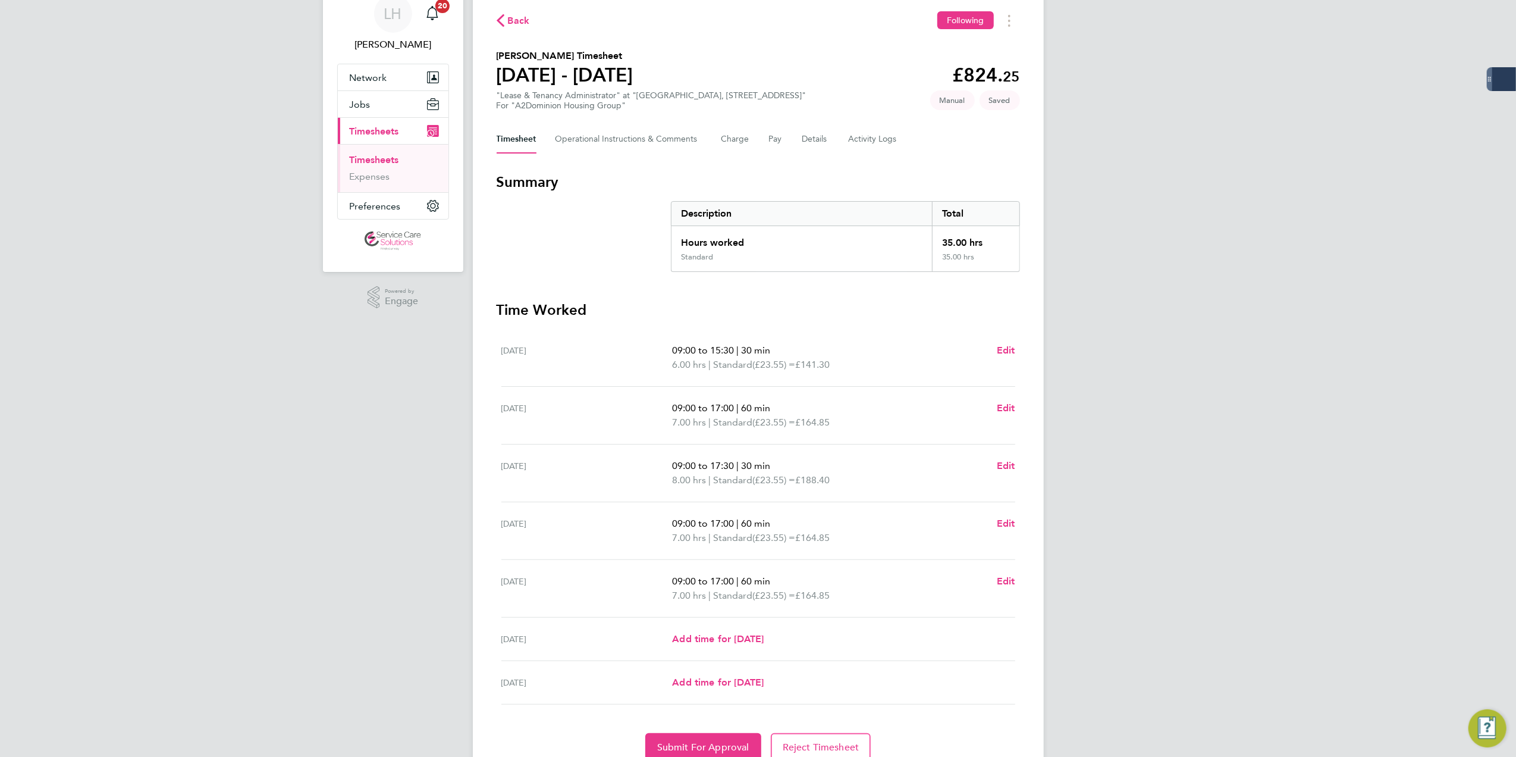
scroll to position [105, 0]
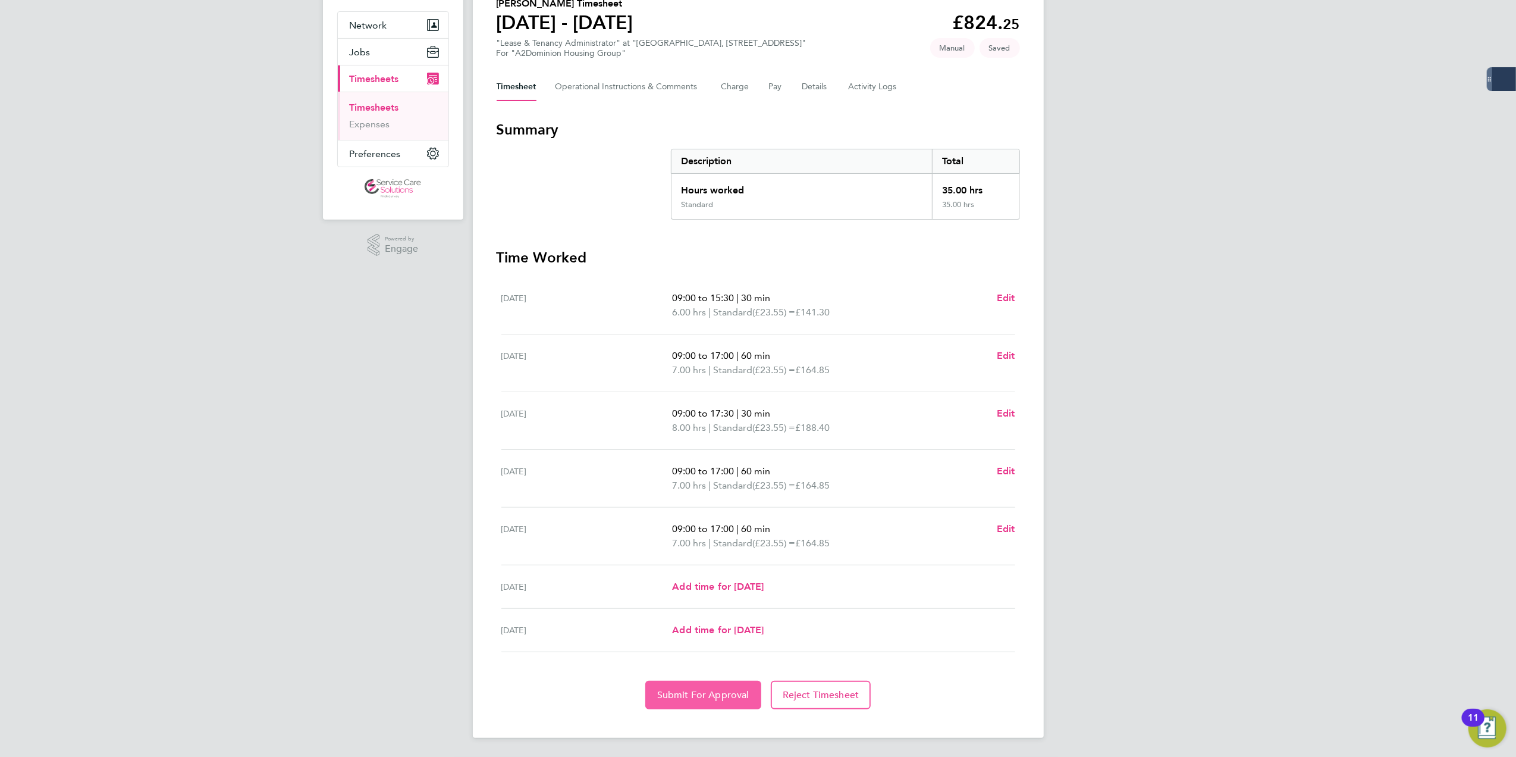
click at [721, 697] on span "Submit For Approval" at bounding box center [703, 695] width 92 height 12
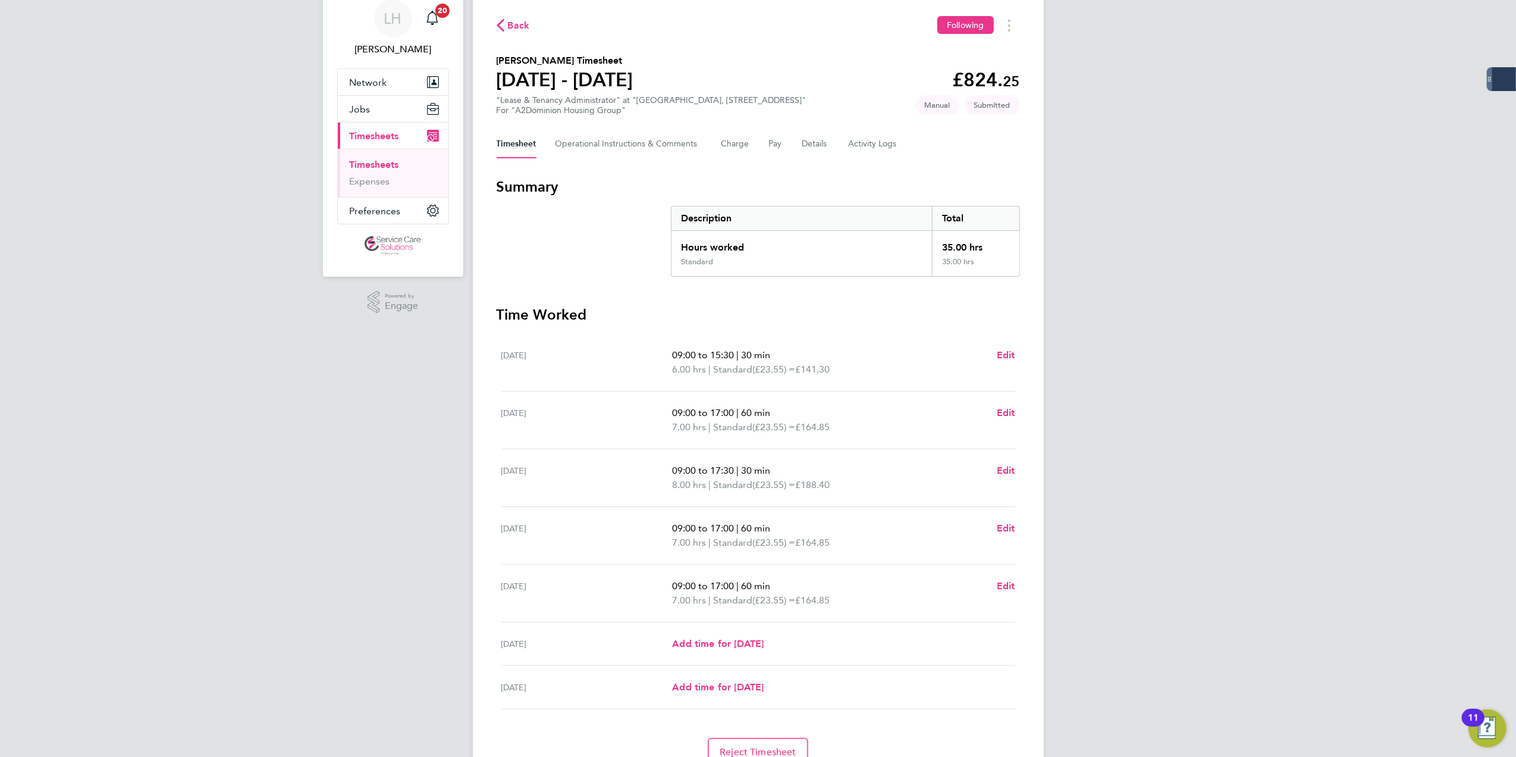
scroll to position [0, 0]
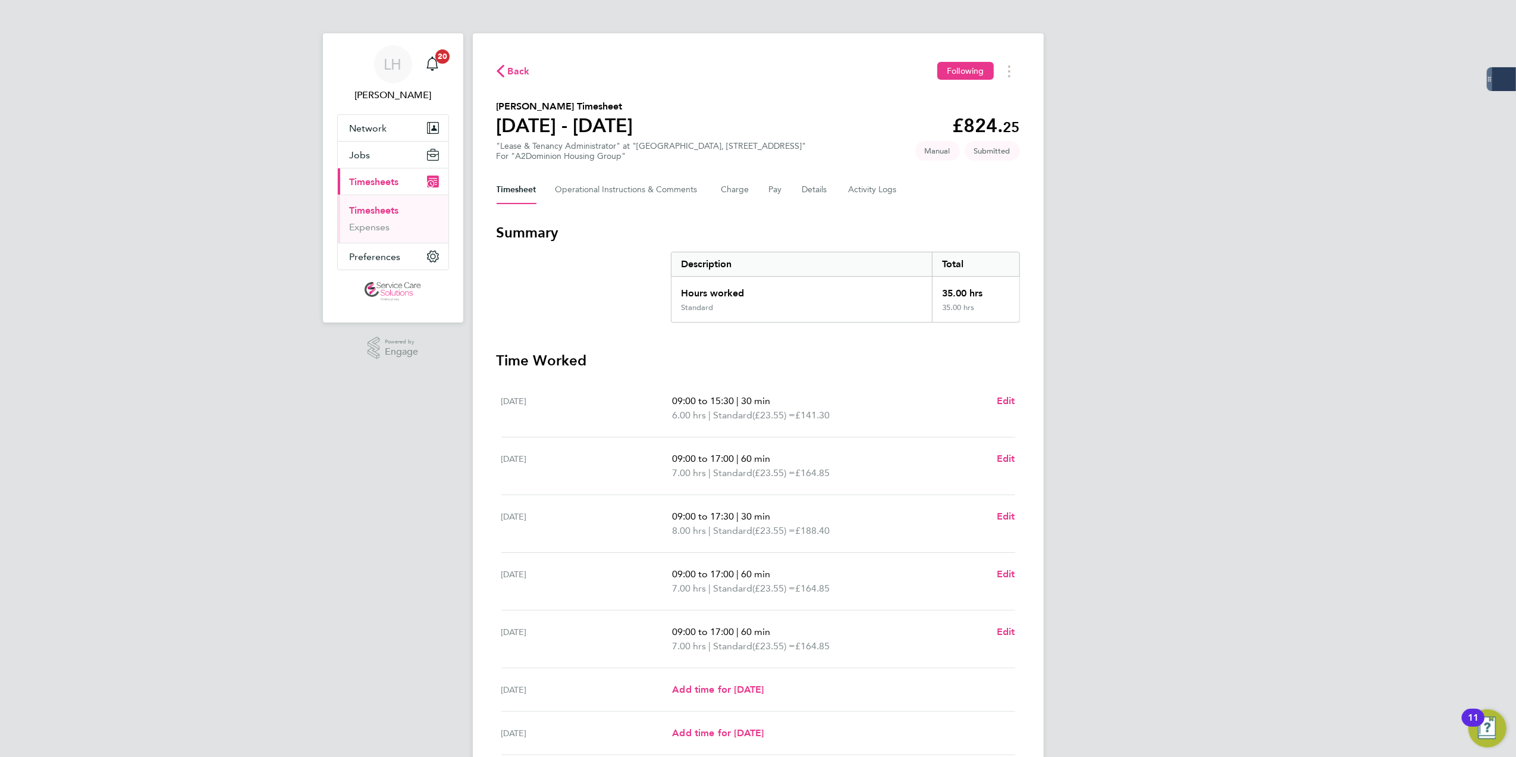
click at [390, 211] on link "Timesheets" at bounding box center [374, 210] width 49 height 11
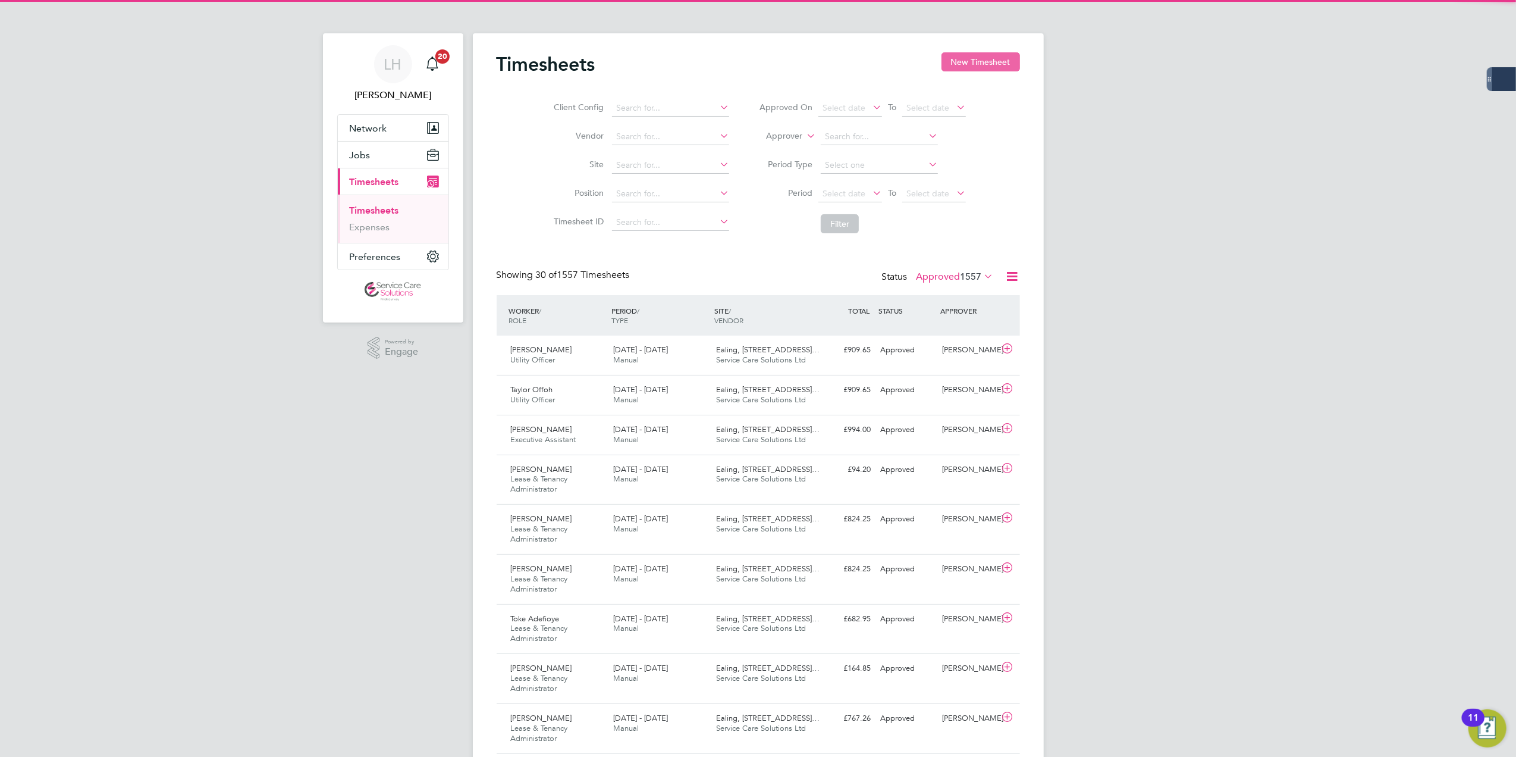
scroll to position [30, 103]
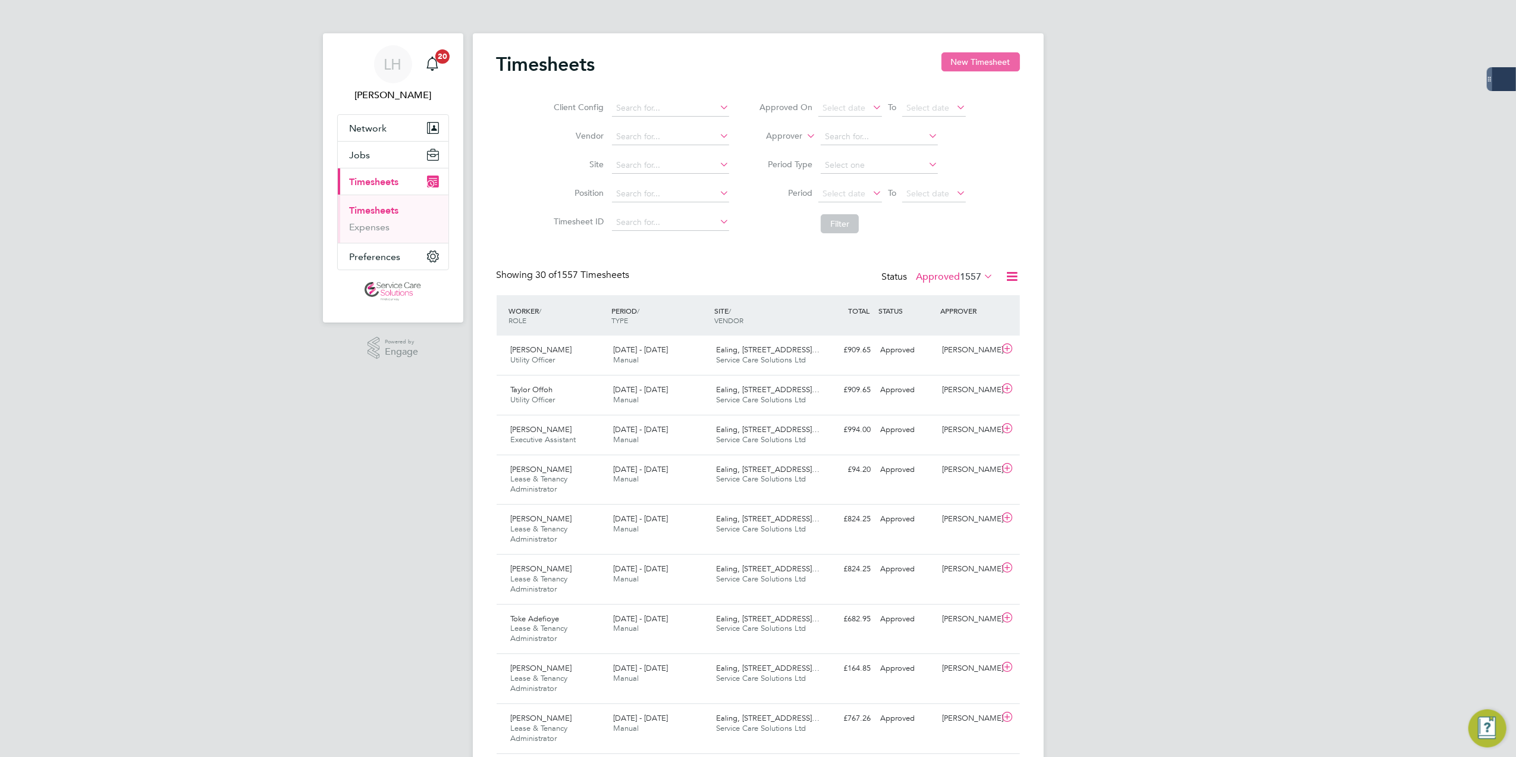
click at [964, 64] on button "New Timesheet" at bounding box center [981, 61] width 79 height 19
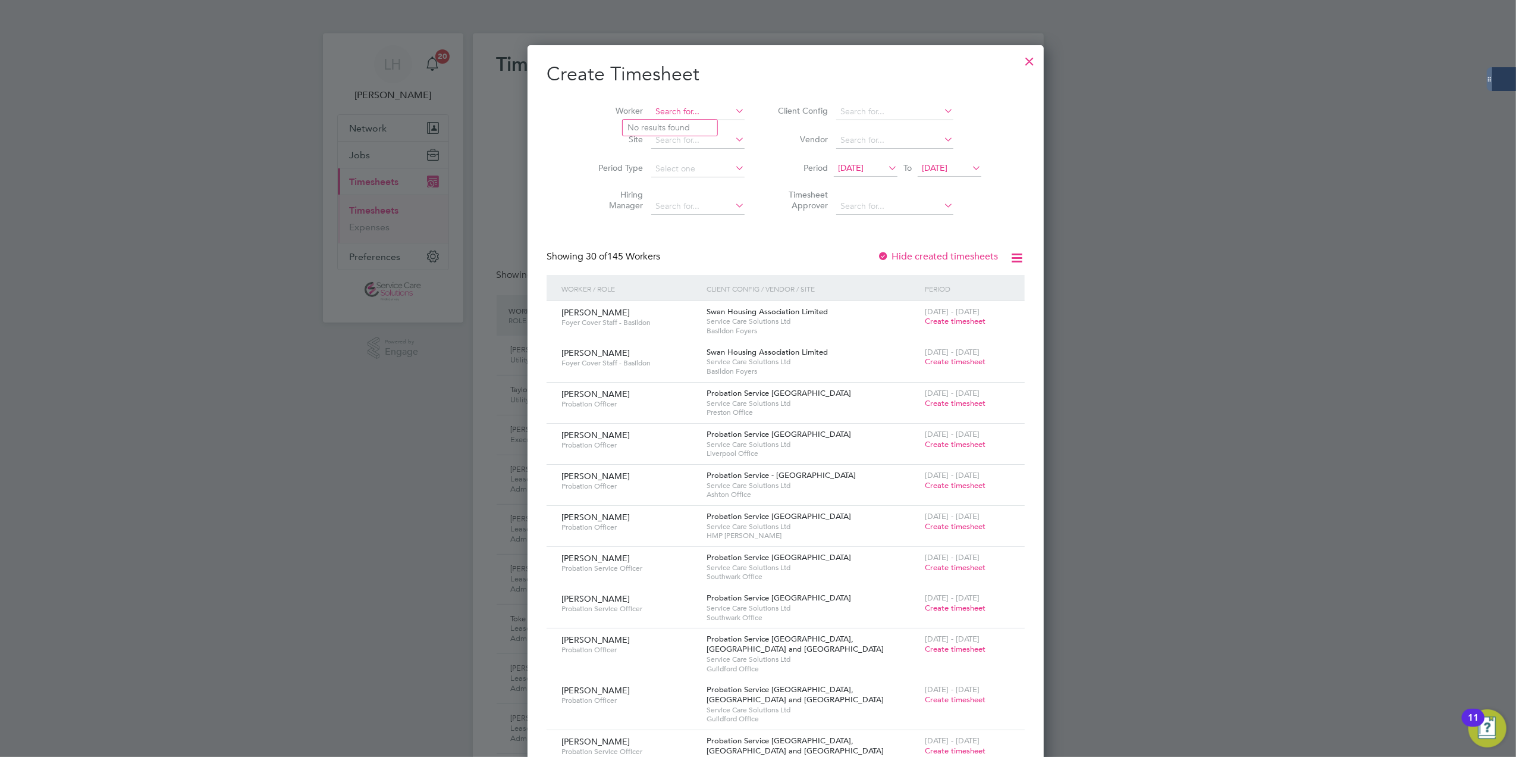
click at [673, 110] on input at bounding box center [697, 111] width 93 height 17
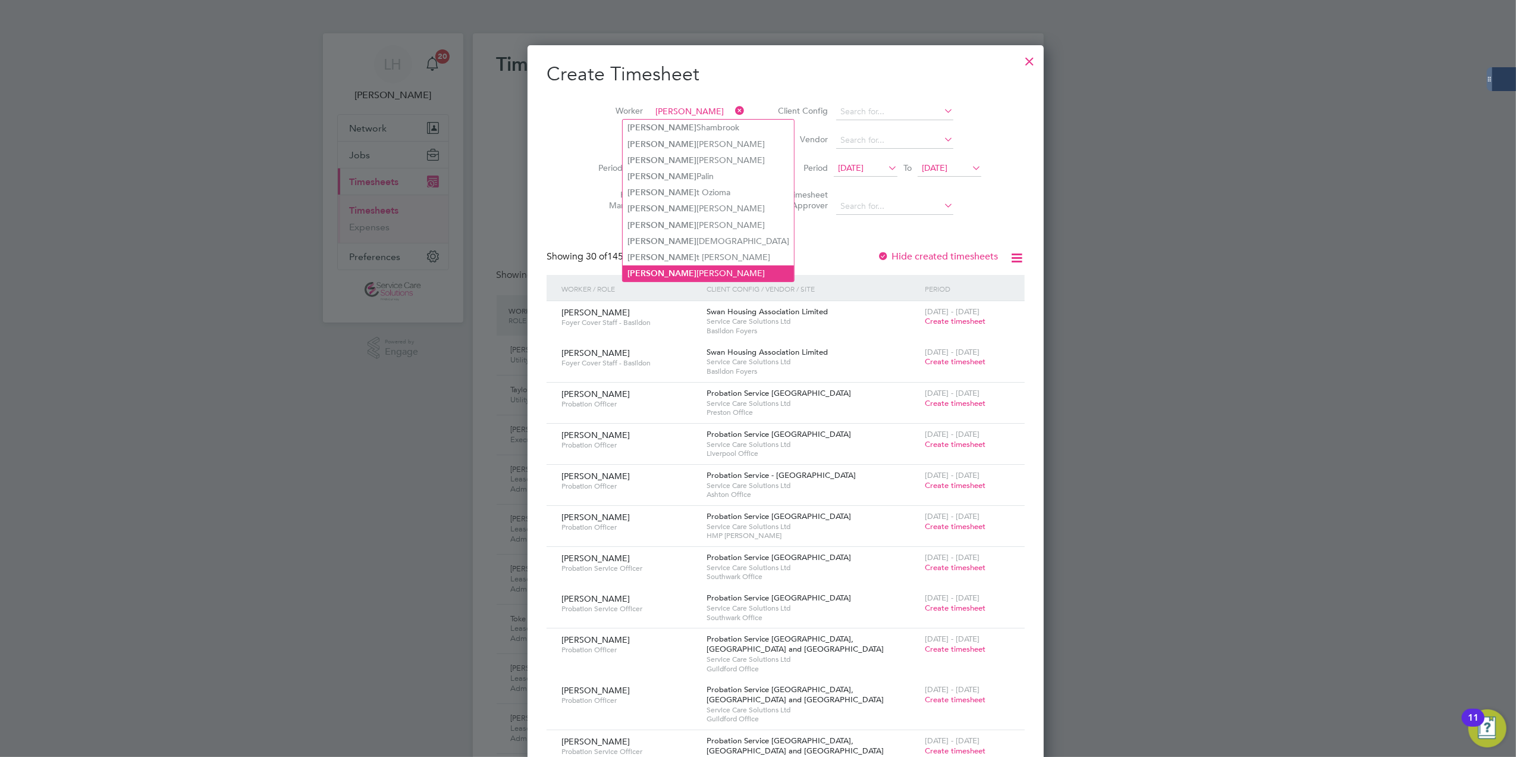
click at [676, 265] on li "Julie Virani" at bounding box center [708, 273] width 171 height 16
type input "[PERSON_NAME]"
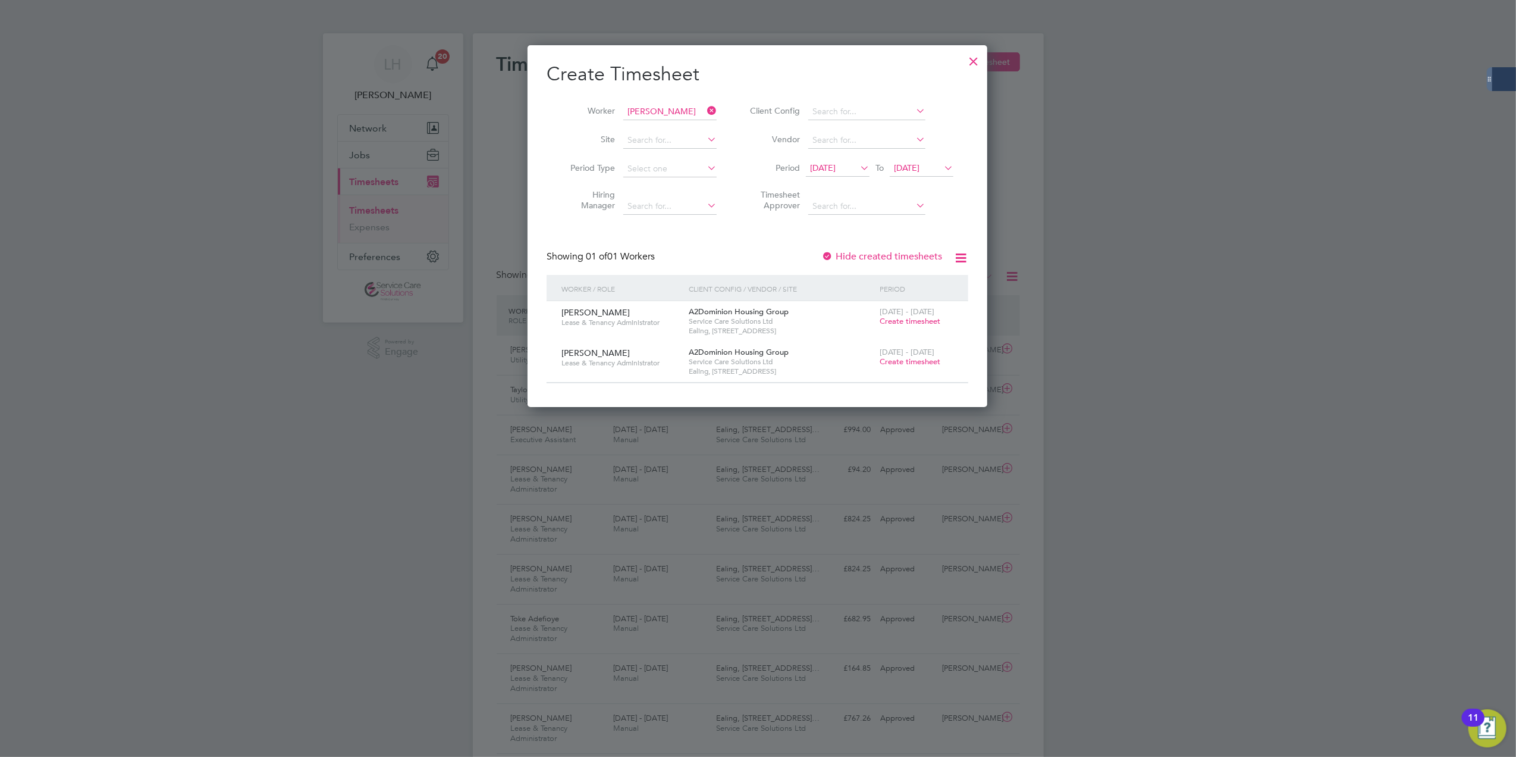
click at [912, 366] on span "Create timesheet" at bounding box center [910, 361] width 61 height 10
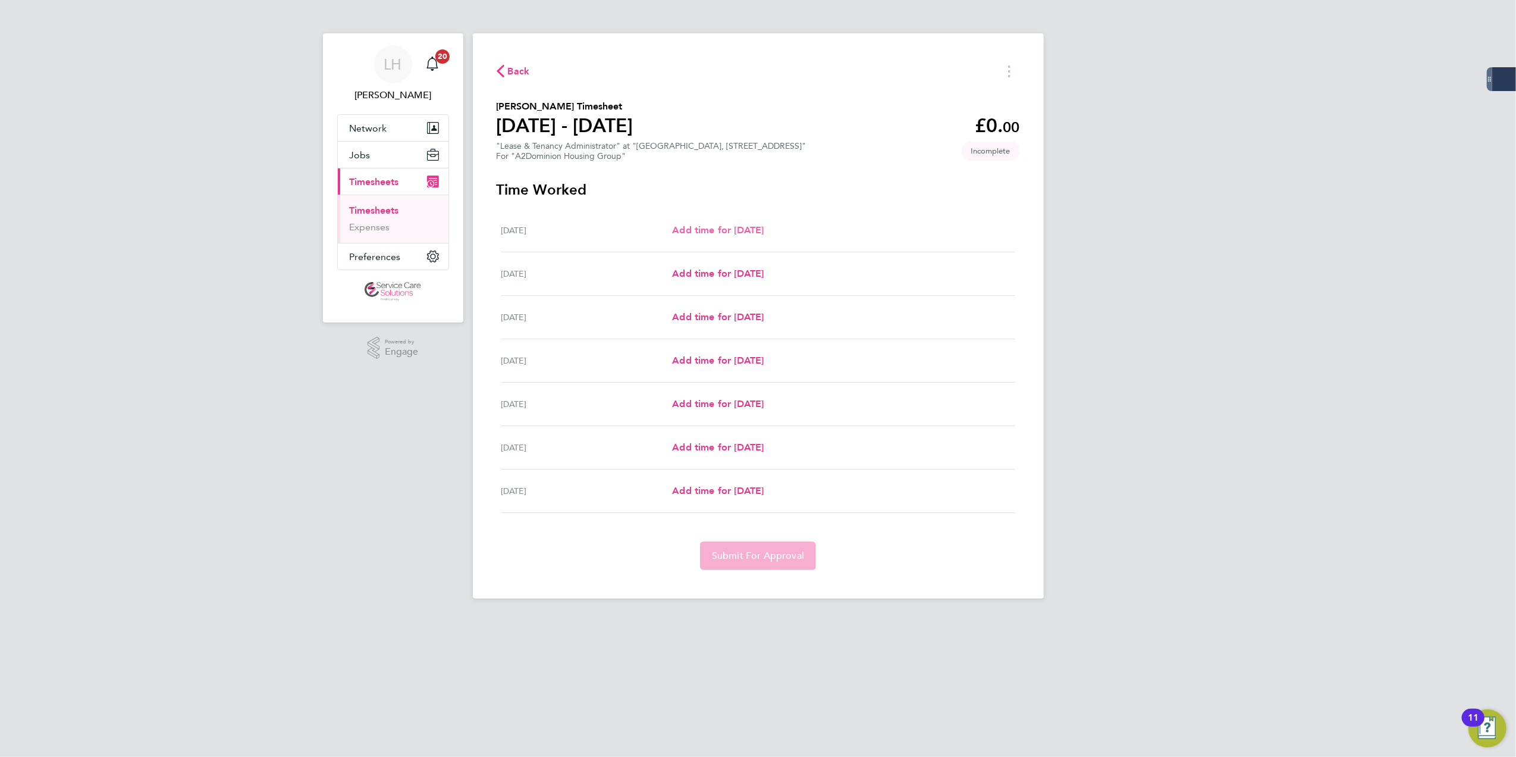
click at [712, 231] on span "Add time for Mon 18 Aug" at bounding box center [718, 229] width 92 height 11
select select "30"
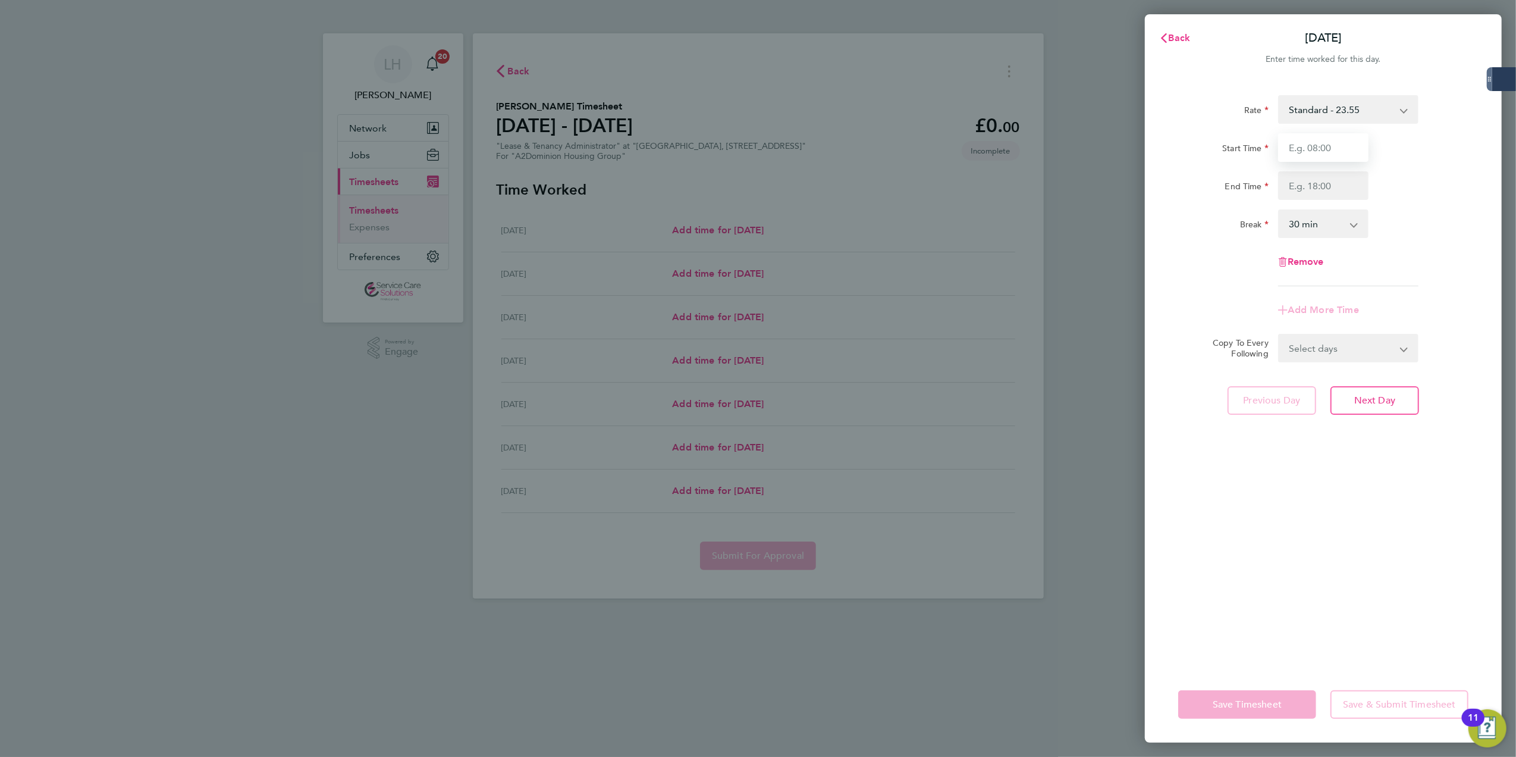
click at [1339, 160] on input "Start Time" at bounding box center [1323, 147] width 90 height 29
type input "14:00"
type input "18:00"
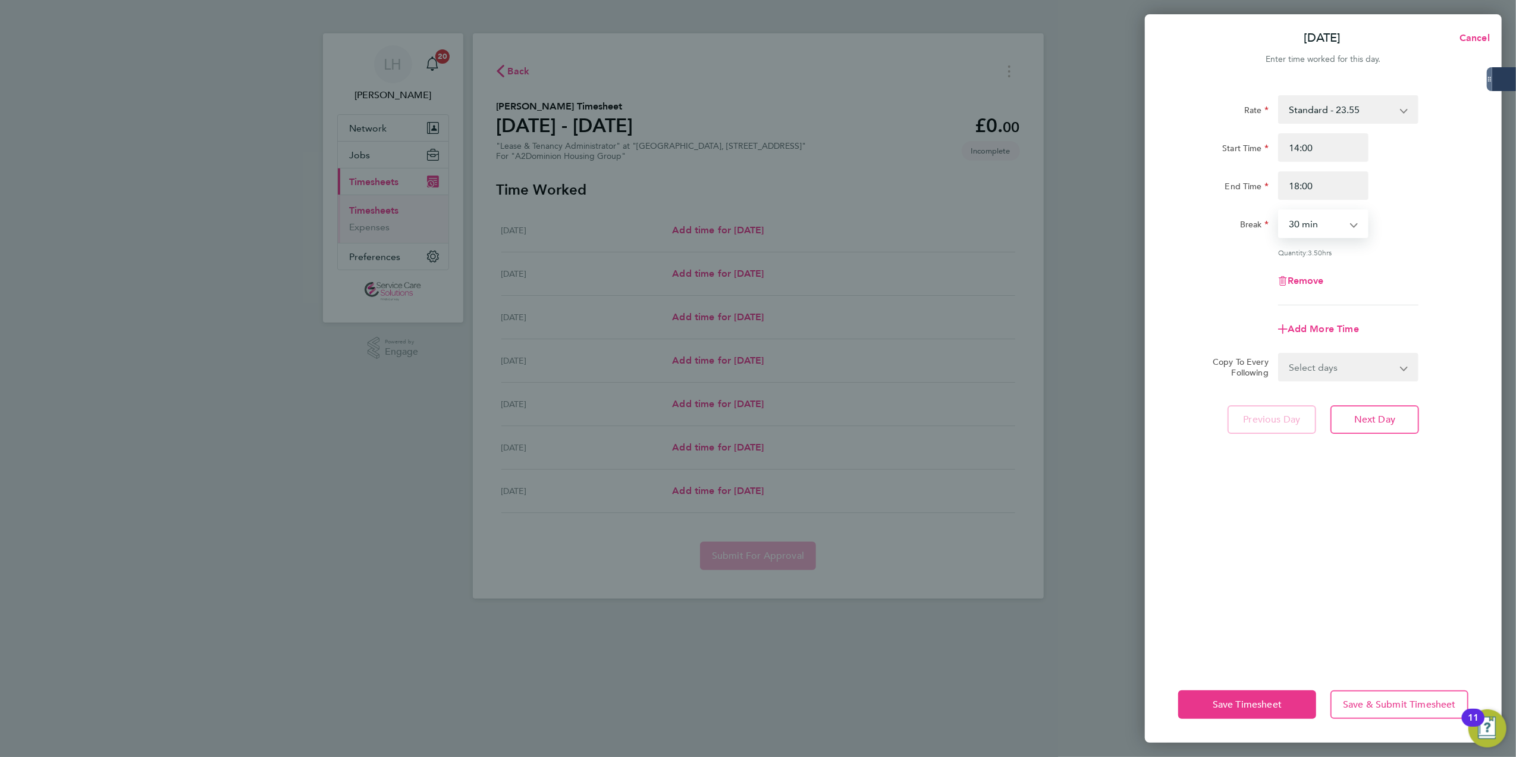
click at [1300, 214] on select "0 min 15 min 30 min 45 min 60 min 75 min 90 min" at bounding box center [1316, 224] width 74 height 26
select select "0"
click at [1279, 211] on select "0 min 15 min 30 min 45 min 60 min 75 min 90 min" at bounding box center [1316, 224] width 74 height 26
click at [1429, 315] on div "Add More Time" at bounding box center [1323, 329] width 300 height 29
click at [1382, 419] on span "Next Day" at bounding box center [1374, 419] width 41 height 12
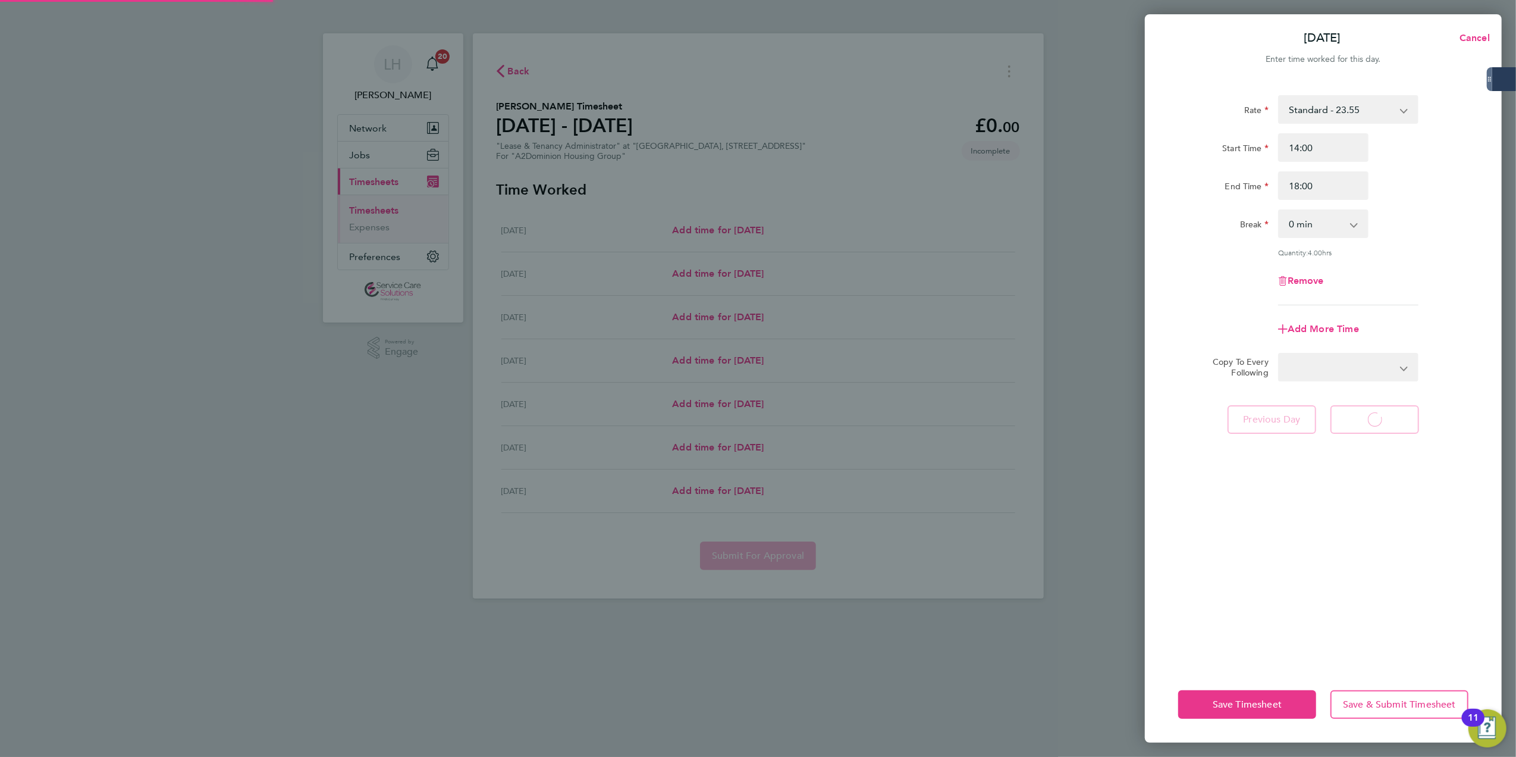
select select "30"
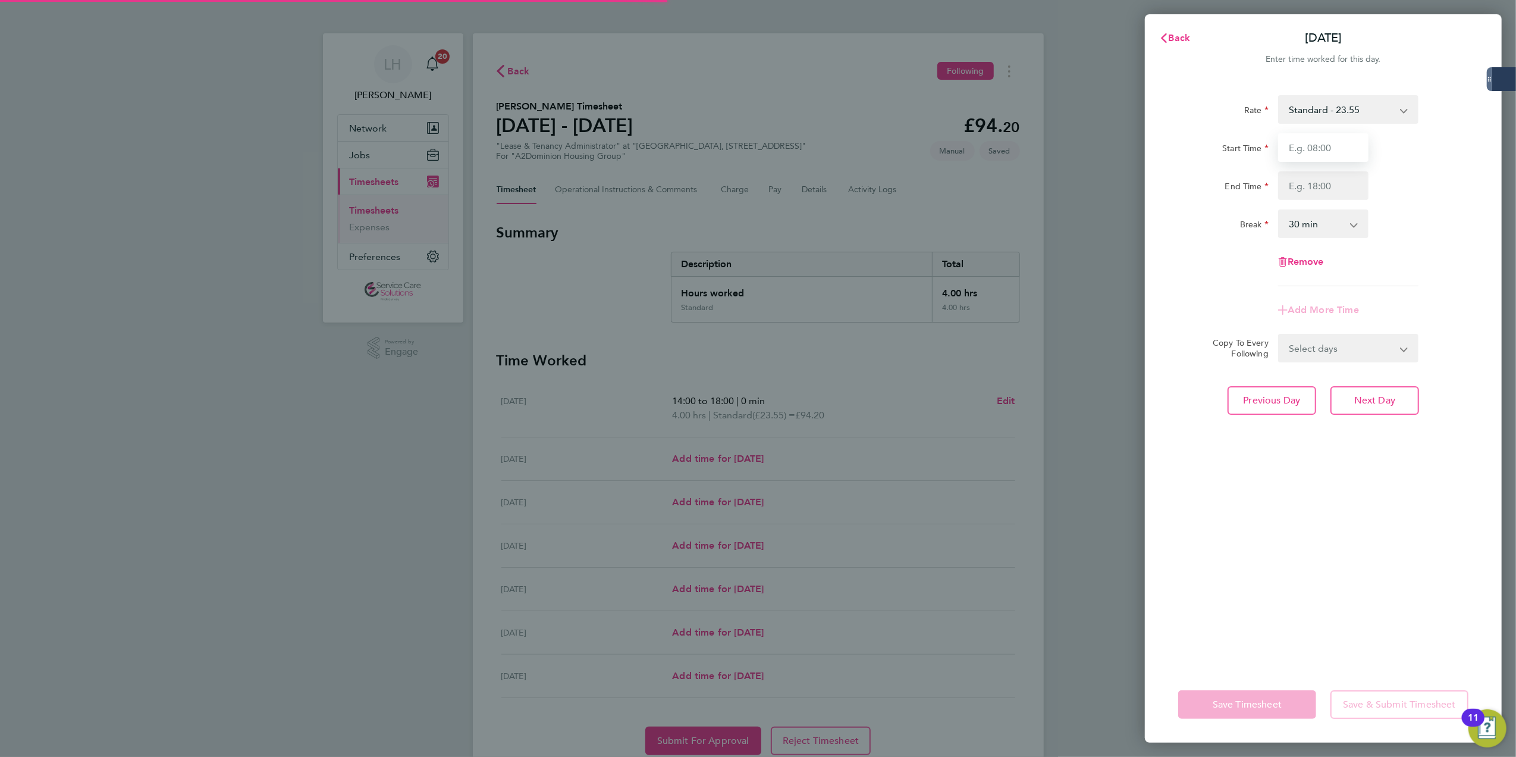
click at [1311, 151] on input "Start Time" at bounding box center [1323, 147] width 90 height 29
type input "1"
type input "09:00"
type input "17:00"
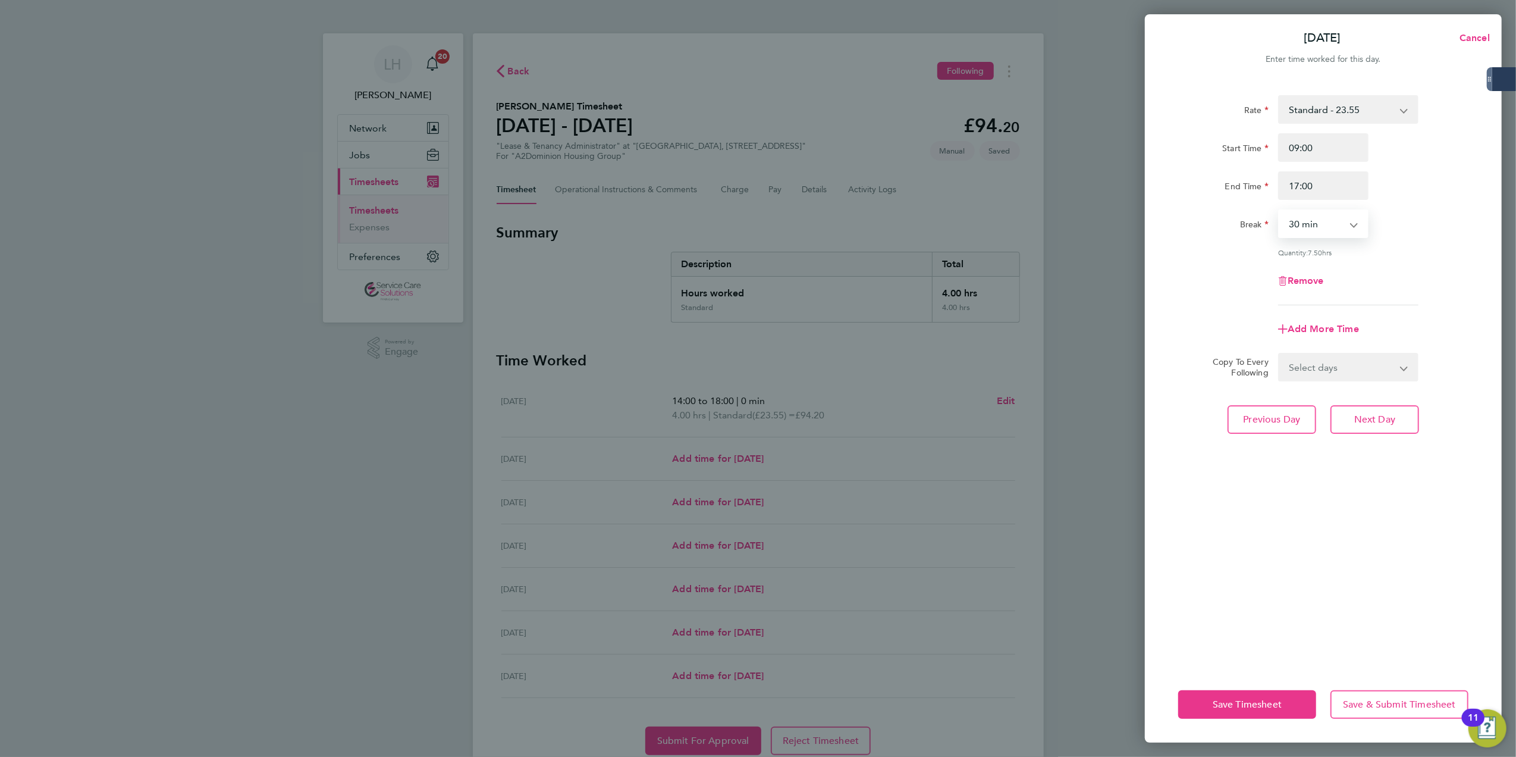
select select "60"
click at [1325, 374] on select "Select days Day Weekday (Mon-Fri) Weekend (Sat-Sun) Wednesday Thursday Friday S…" at bounding box center [1341, 367] width 125 height 26
select select "WED"
click at [1279, 354] on select "Select days Day Weekday (Mon-Fri) Weekend (Sat-Sun) Wednesday Thursday Friday S…" at bounding box center [1341, 367] width 125 height 26
select select "2025-08-24"
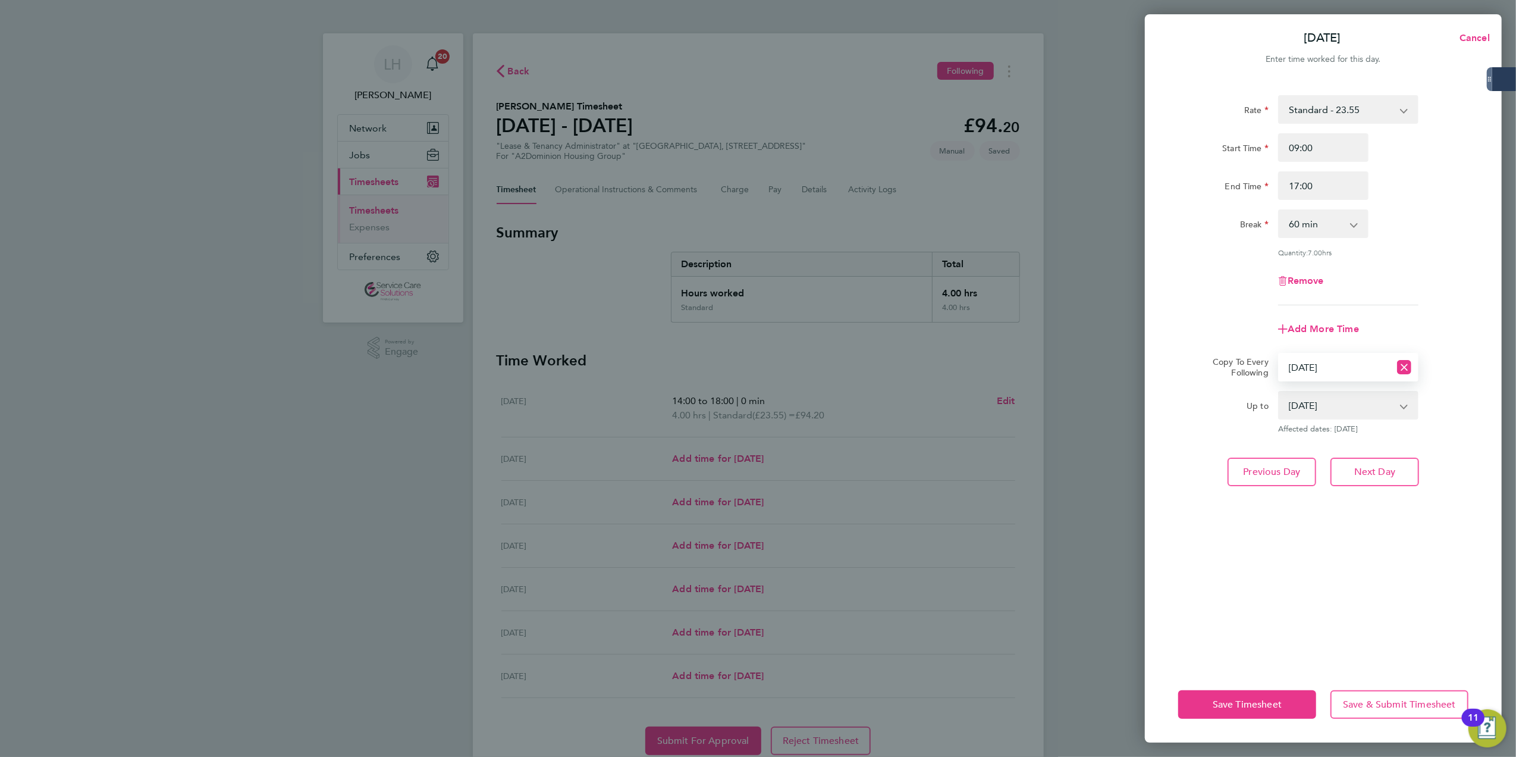
click at [1355, 403] on select "20 Aug 2025 21 Aug 2025 22 Aug 2025 23 Aug 2025 24 Aug 2025" at bounding box center [1341, 405] width 124 height 26
click at [1335, 365] on select "Select days Day Weekday (Mon-Fri) Weekend (Sat-Sun) Wednesday Thursday Friday S…" at bounding box center [1334, 367] width 111 height 26
click at [1279, 354] on select "Select days Day Weekday (Mon-Fri) Weekend (Sat-Sun) Wednesday Thursday Friday S…" at bounding box center [1334, 367] width 111 height 26
click at [1364, 472] on span "Next Day" at bounding box center [1374, 472] width 41 height 12
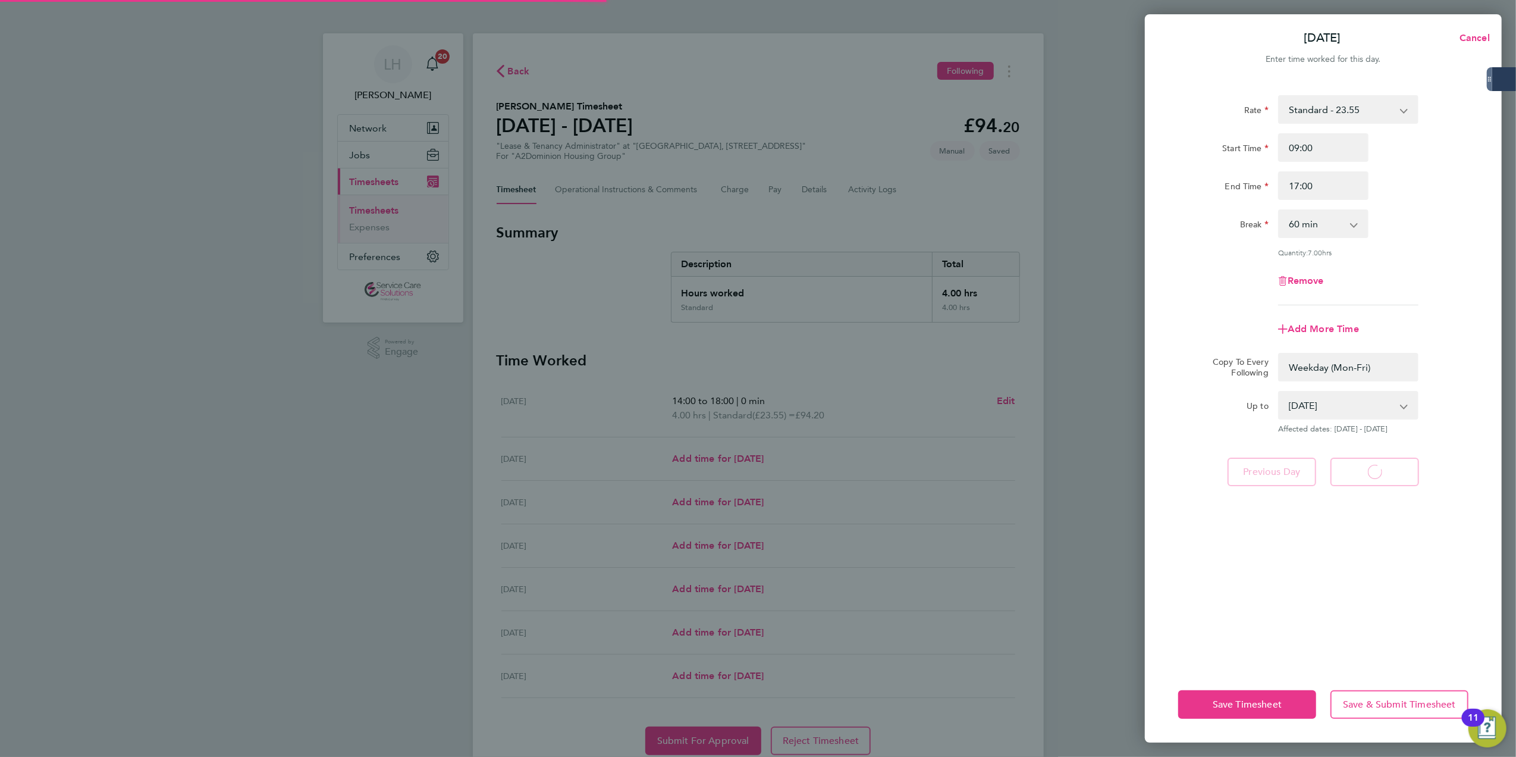
select select "0: null"
select select "60"
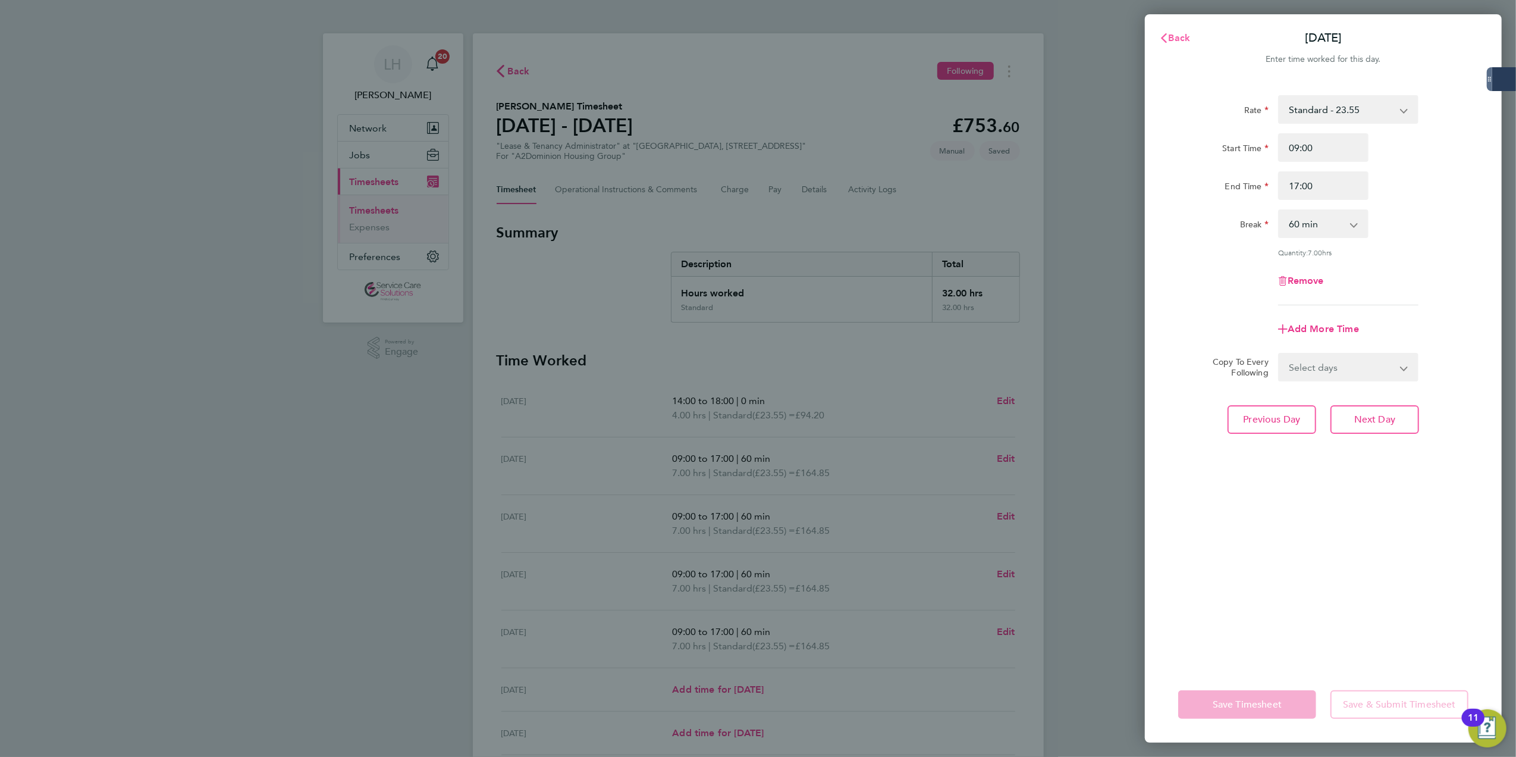
click at [1173, 45] on button "Back" at bounding box center [1174, 38] width 55 height 24
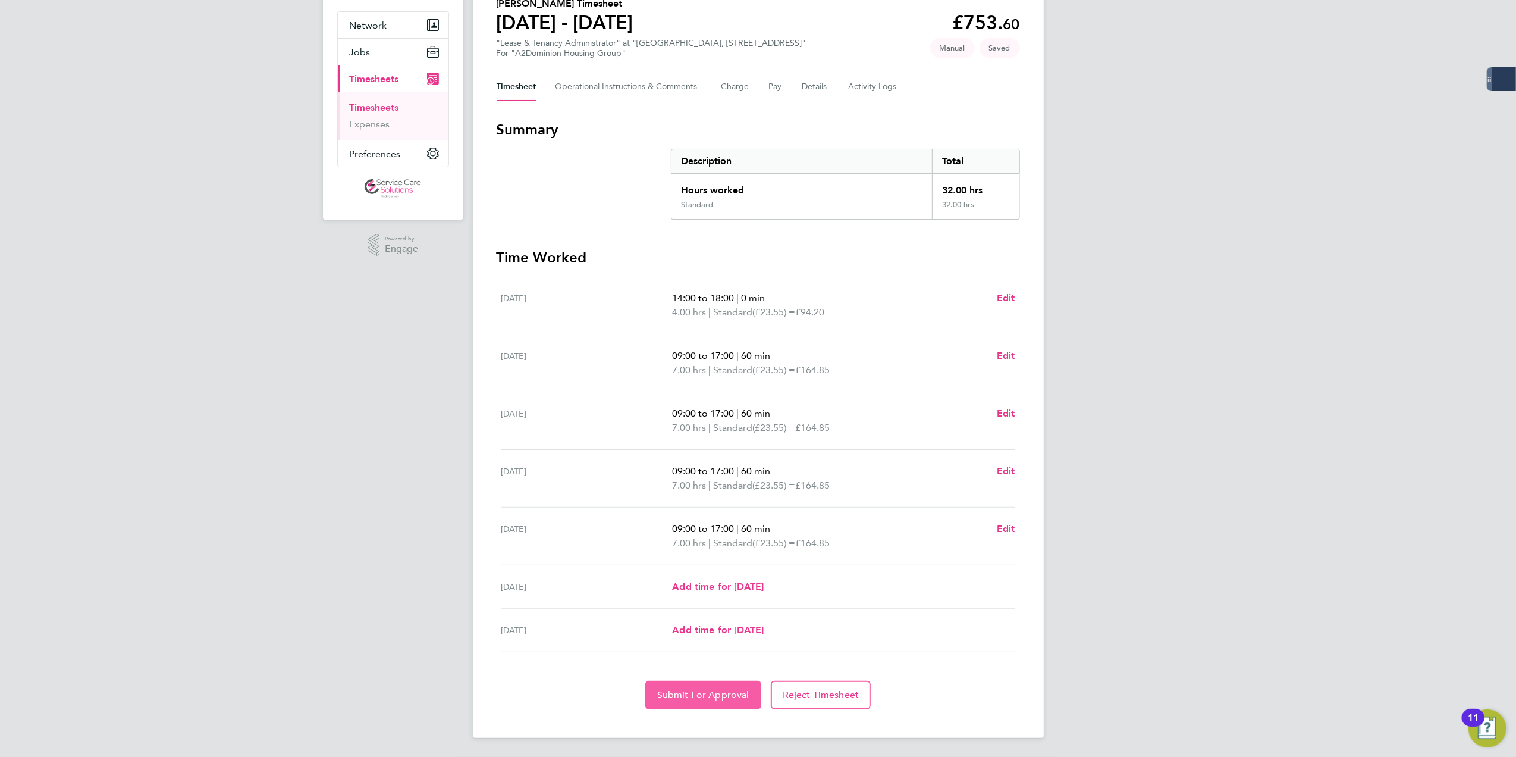
click at [677, 696] on span "Submit For Approval" at bounding box center [703, 695] width 92 height 12
